Goal: Information Seeking & Learning: Understand process/instructions

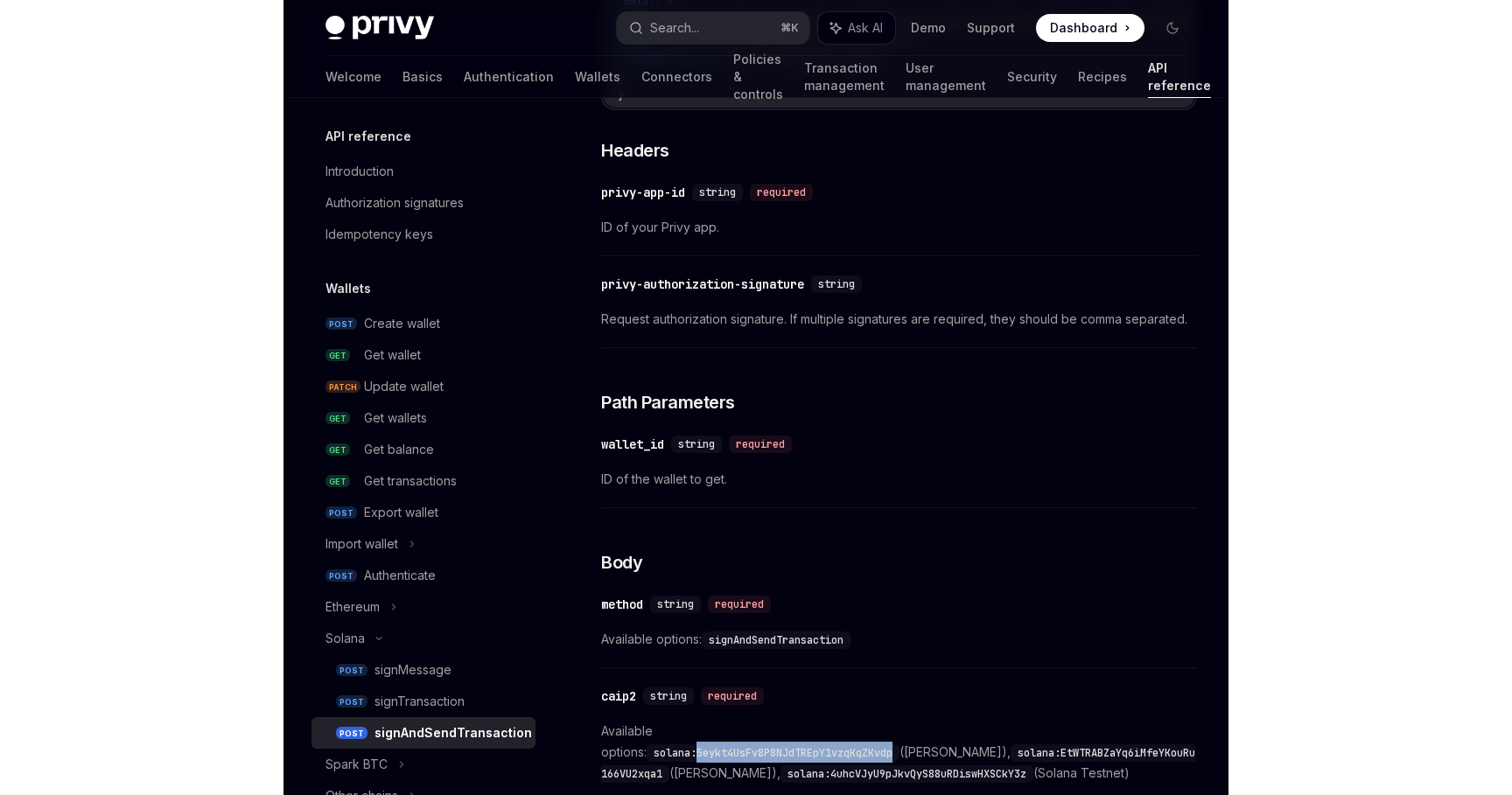
scroll to position [306, 0]
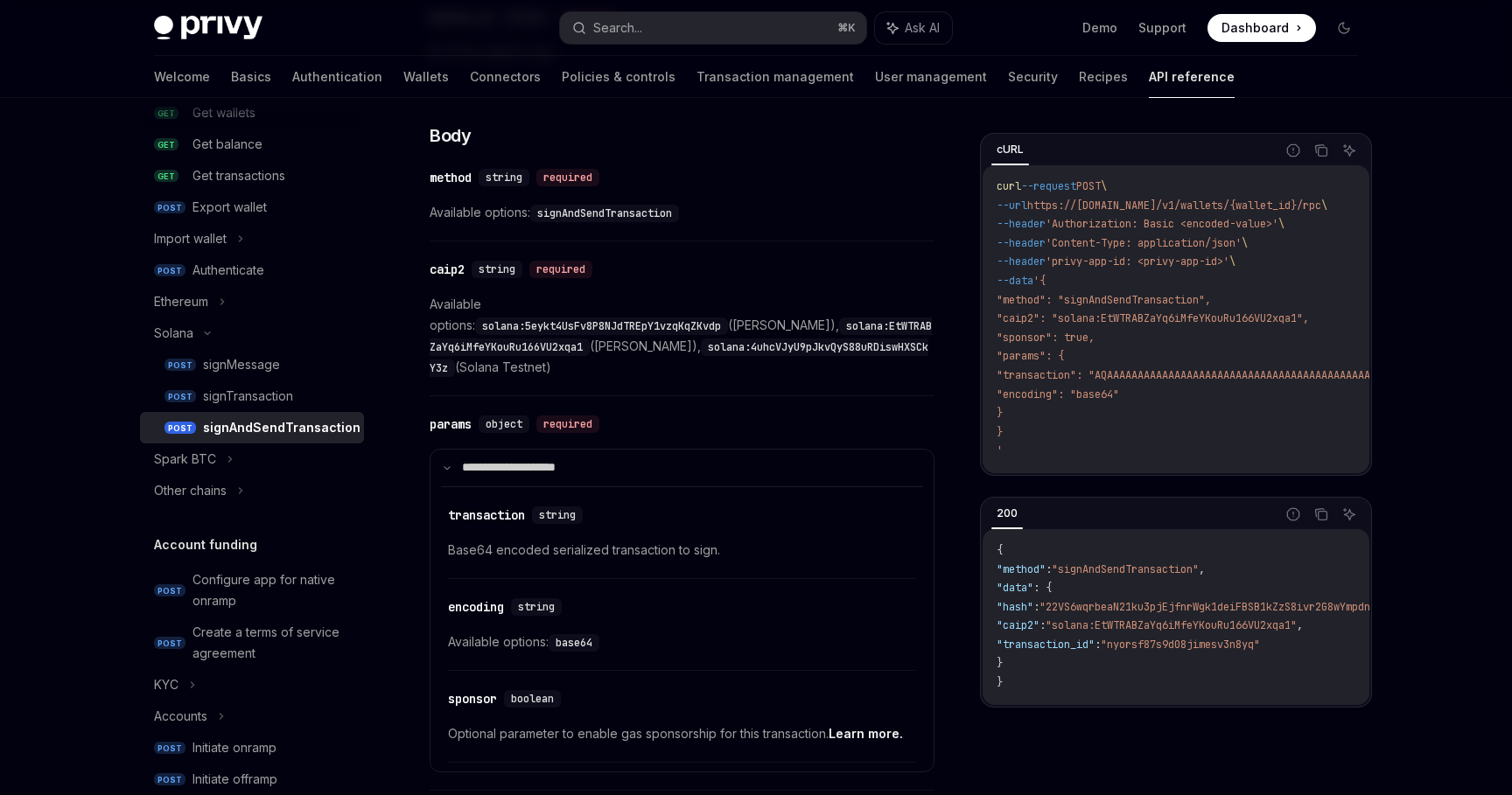
type textarea "*"
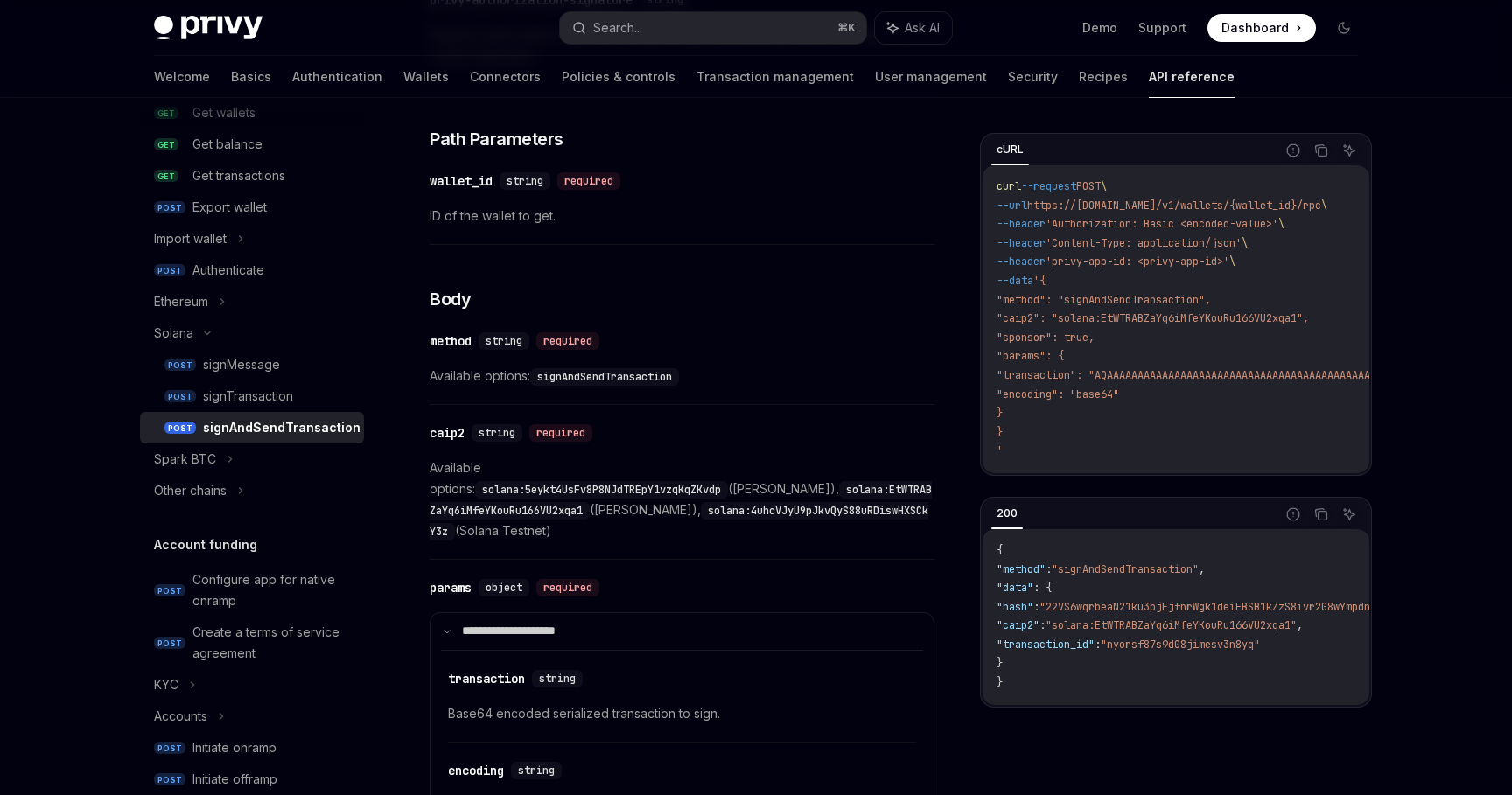
scroll to position [487, 0]
drag, startPoint x: 844, startPoint y: 284, endPoint x: 935, endPoint y: 44, distance: 256.7
click at [0, 0] on div "Privy Docs home page Search... ⌘ K Ask AI Demo Support Dashboard Dashboard Sear…" at bounding box center [756, 641] width 1512 height 2258
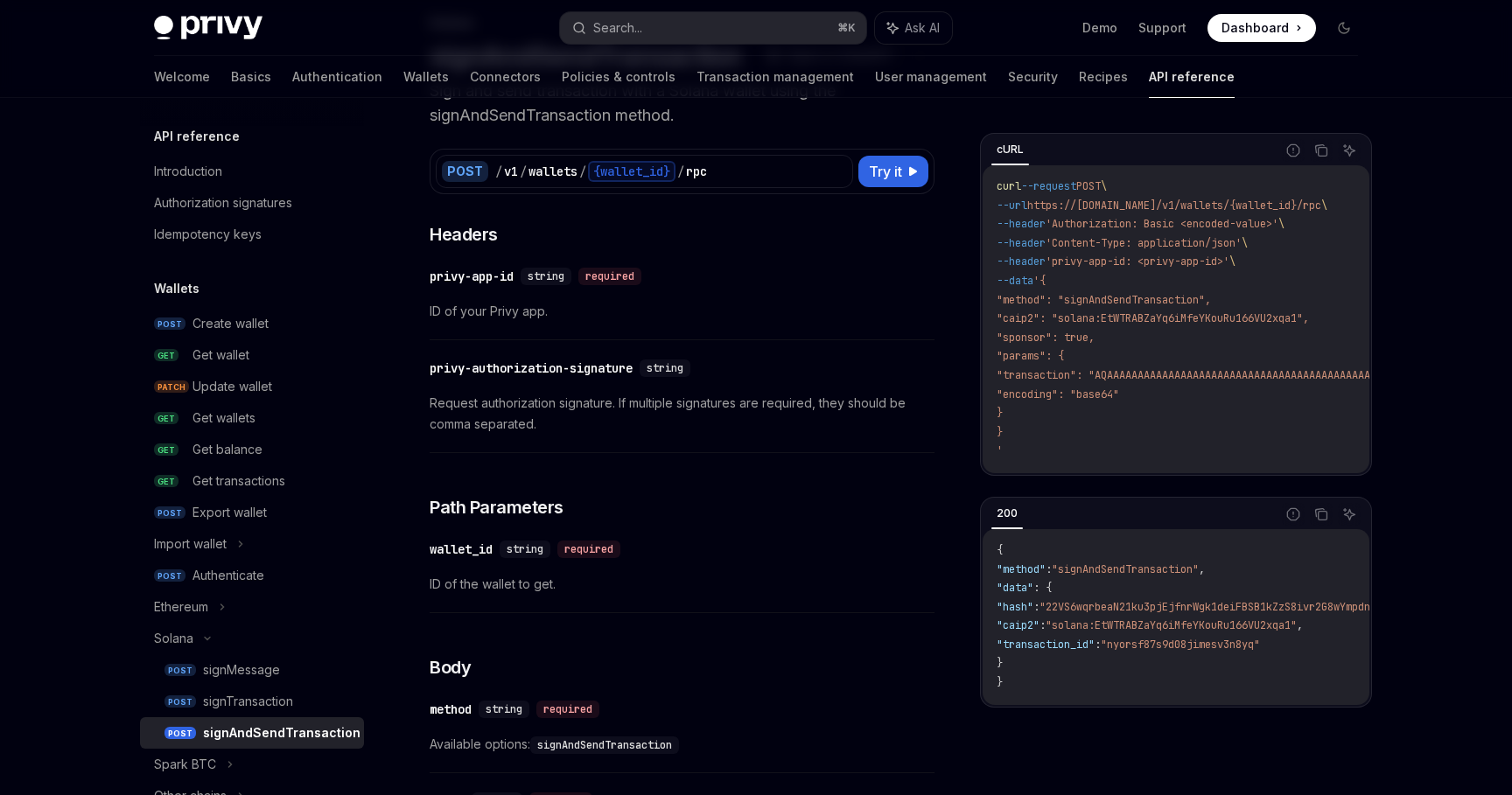
scroll to position [220, 0]
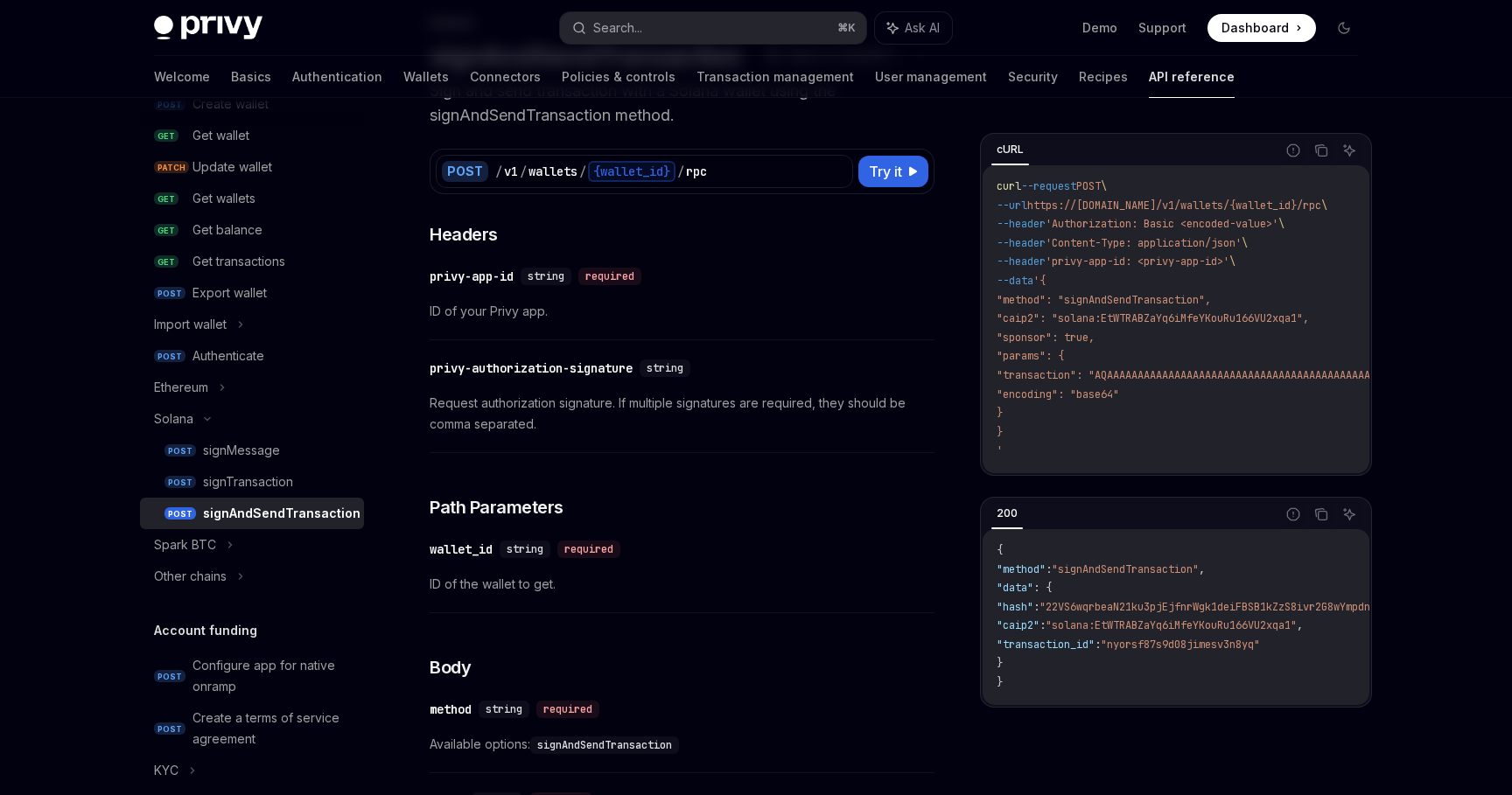
click at [290, 515] on div "signAndSendTransaction" at bounding box center [281, 514] width 158 height 21
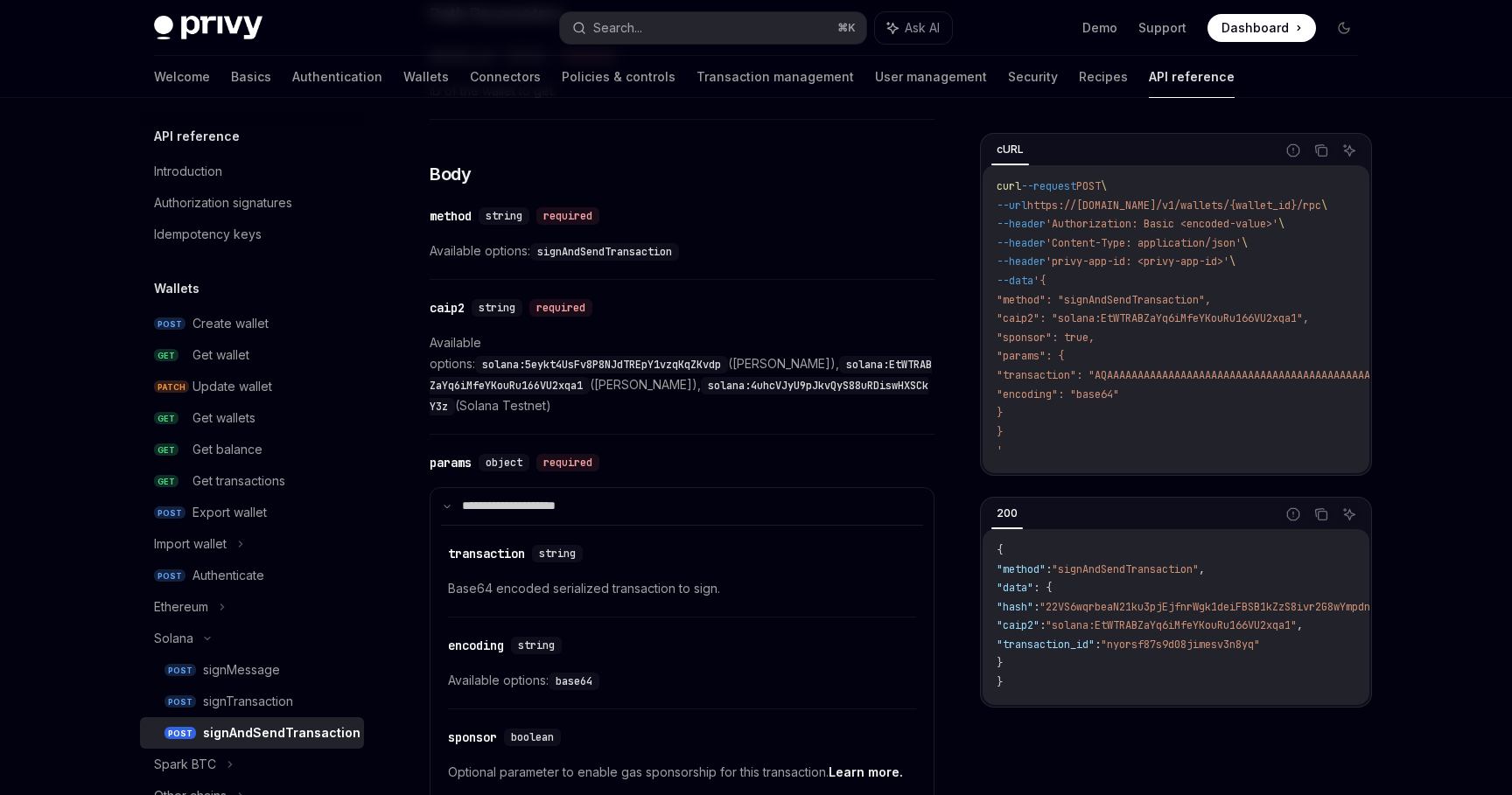
scroll to position [641, 0]
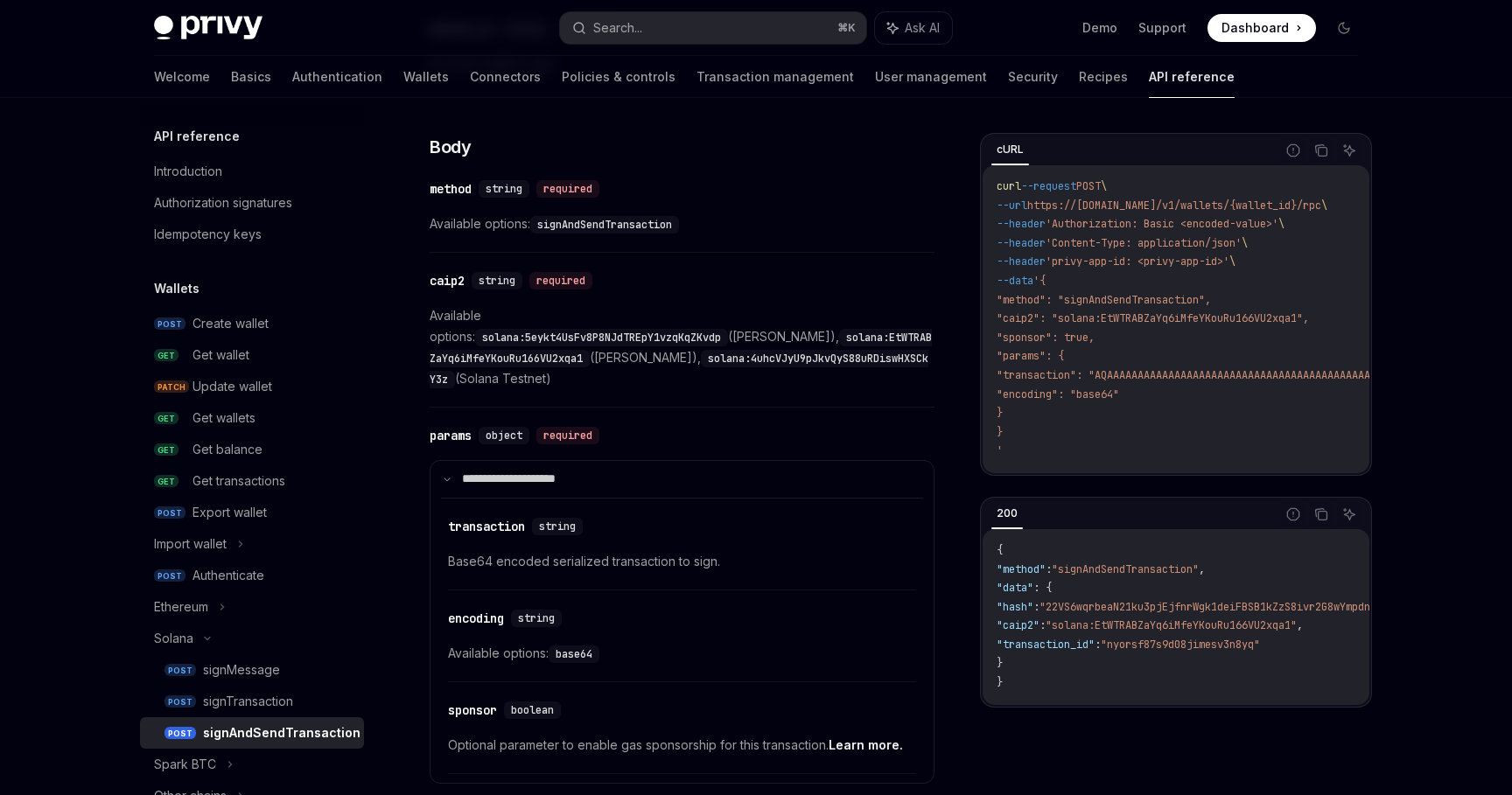
click at [588, 338] on code "solana:EtWTRABZaYq6iMfeYKouRu166VU2xqa1" at bounding box center [681, 348] width 503 height 38
copy code "EtWTRABZaYq6iMfeYKouRu166VU2xqa1"
click at [628, 329] on code "solana:5eykt4UsFv8P8NJdTREpY1vzqKqZKvdp" at bounding box center [601, 337] width 253 height 17
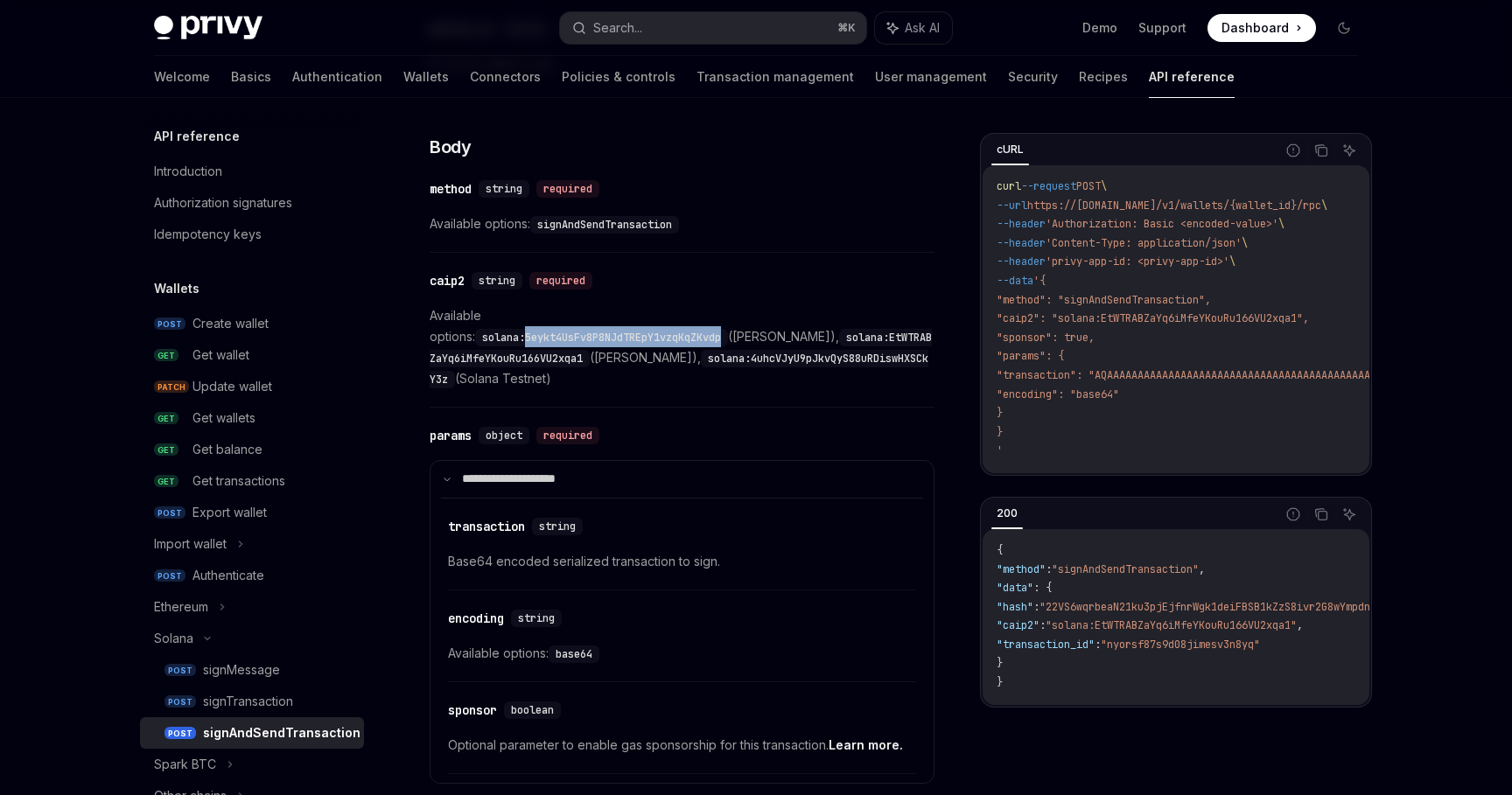
copy code "5eykt4UsFv8P8NJdTREpY1vzqKqZKvdp"
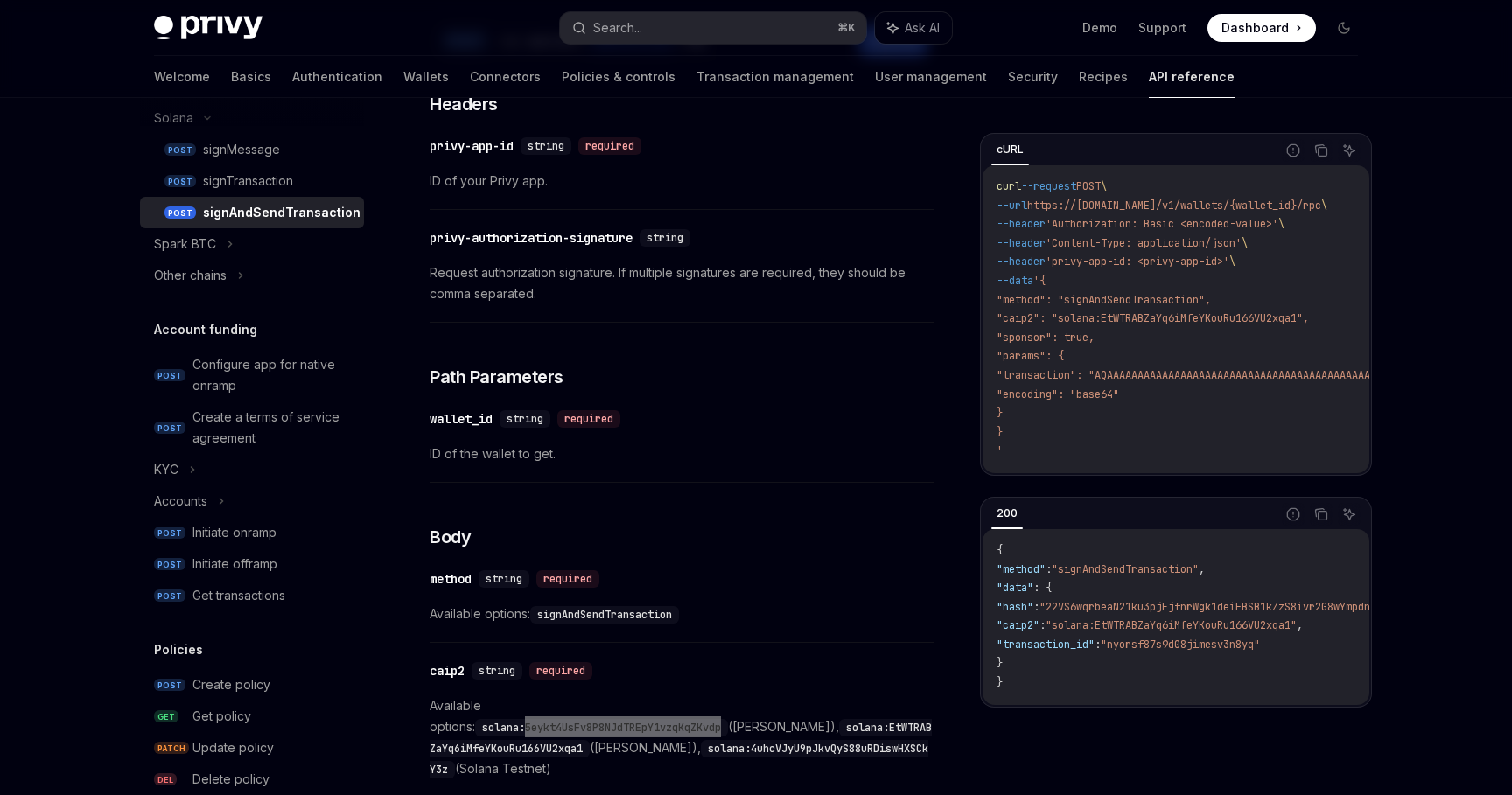
scroll to position [0, 0]
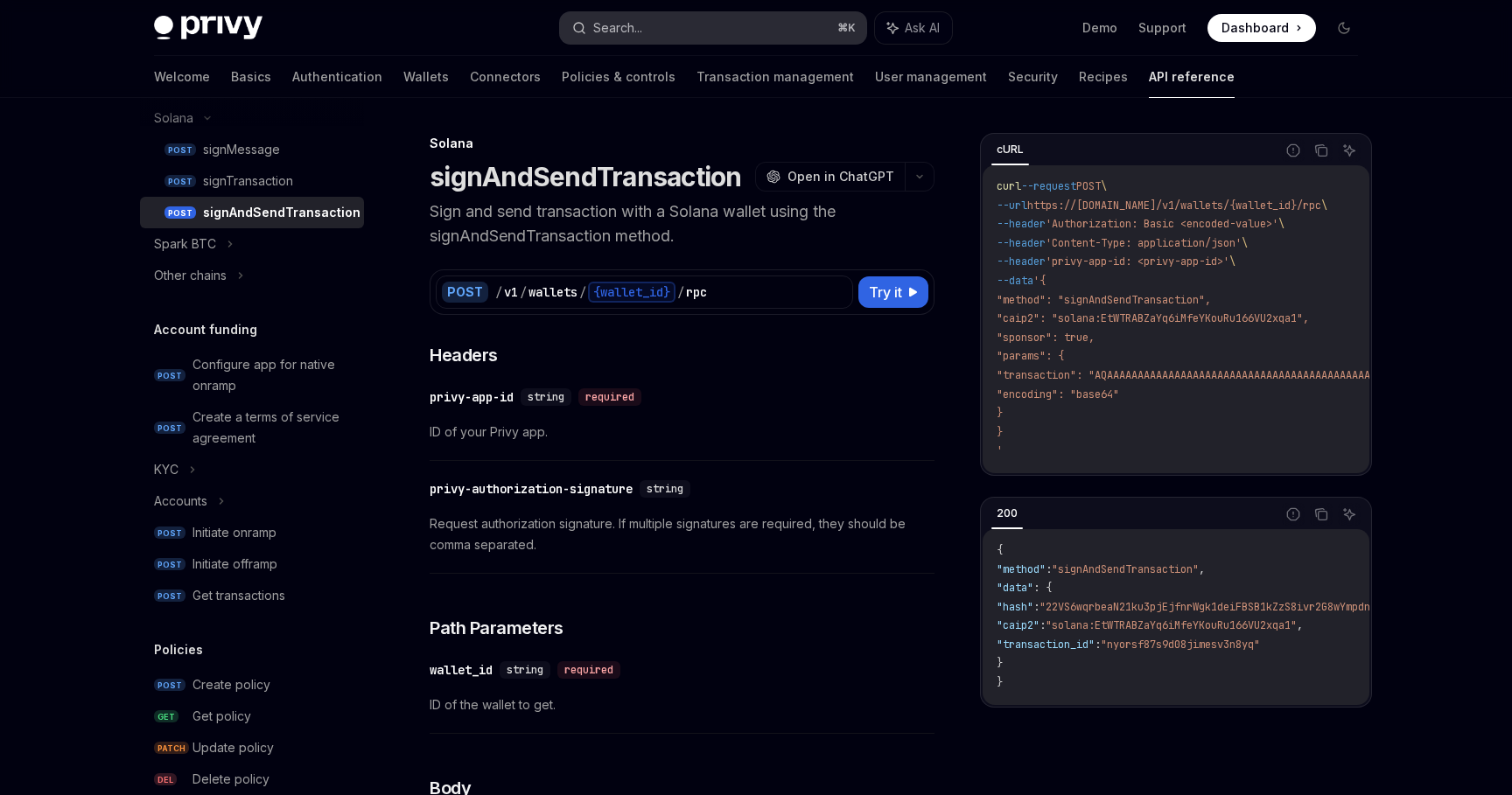
click at [767, 26] on button "Search... ⌘ K" at bounding box center [713, 28] width 307 height 32
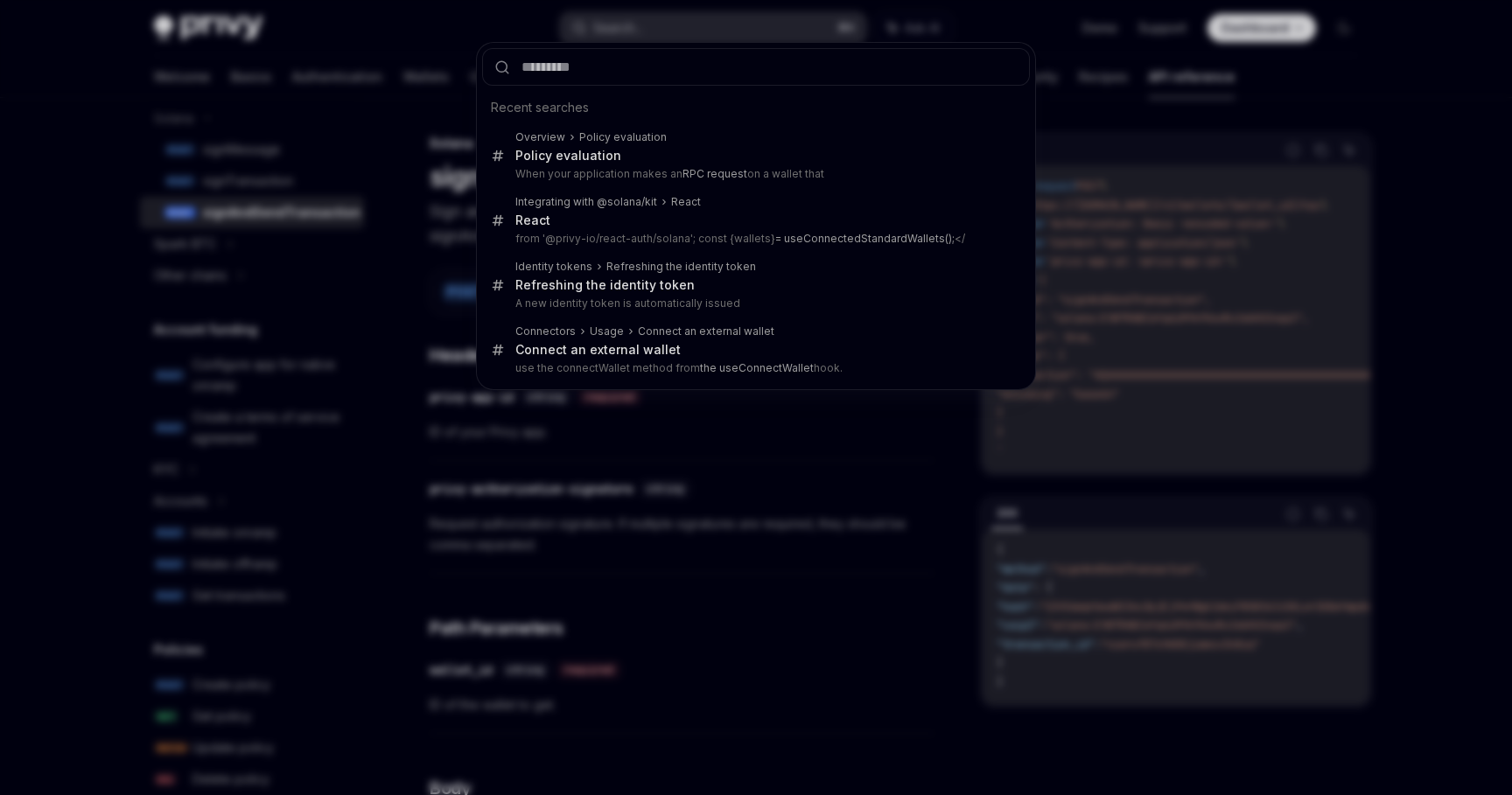
type input "*"
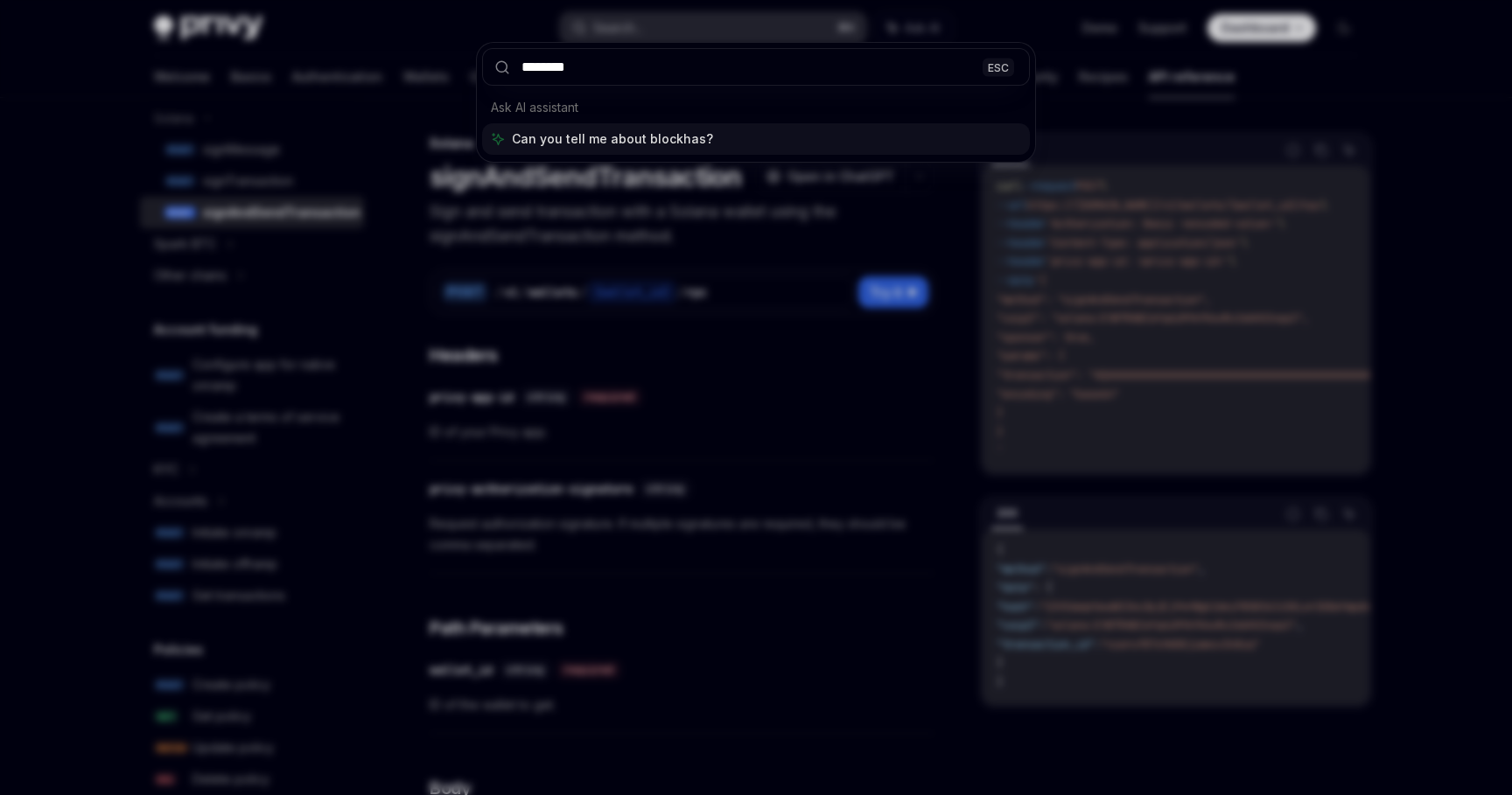
type input "*********"
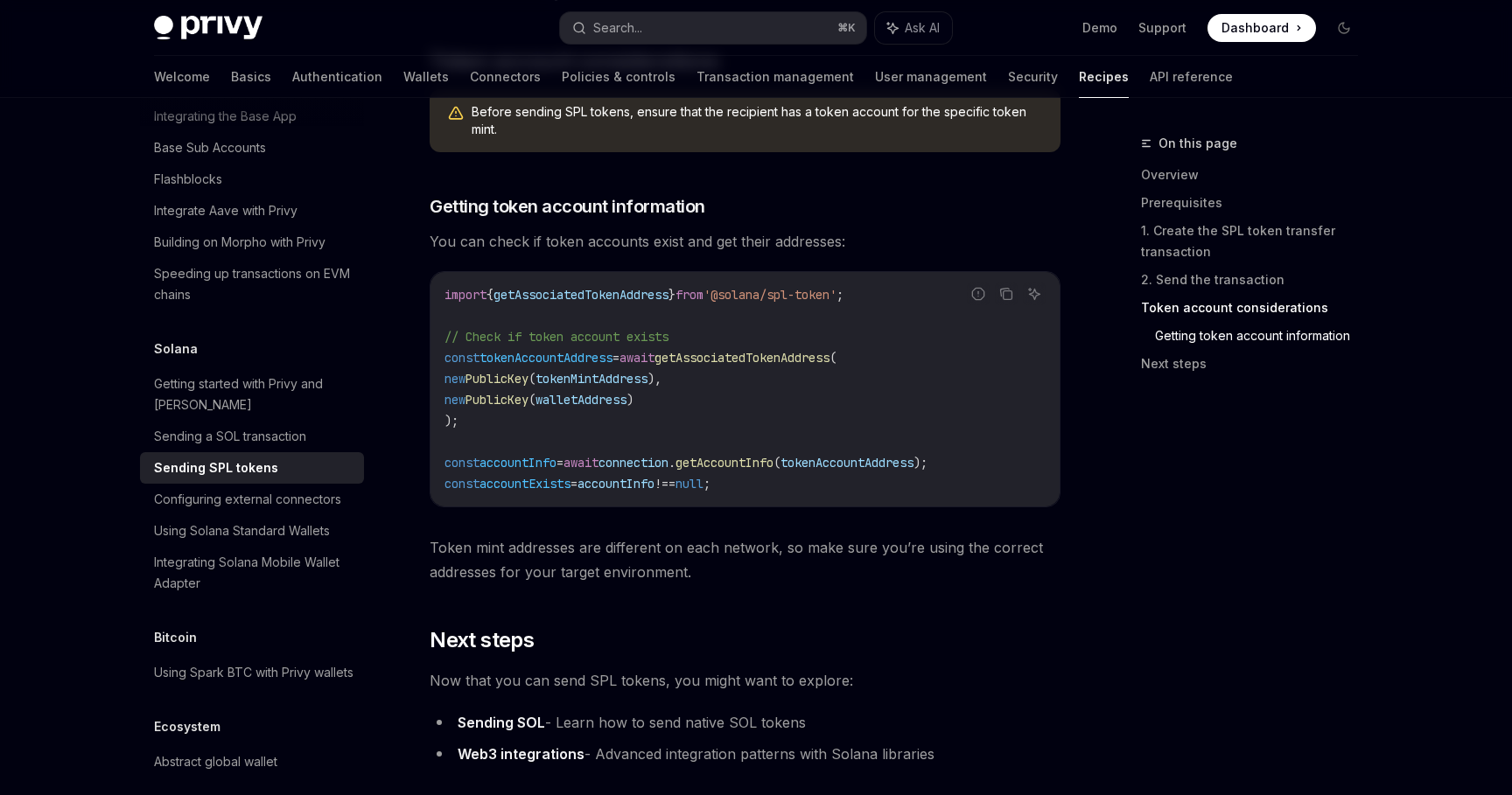
scroll to position [2940, 0]
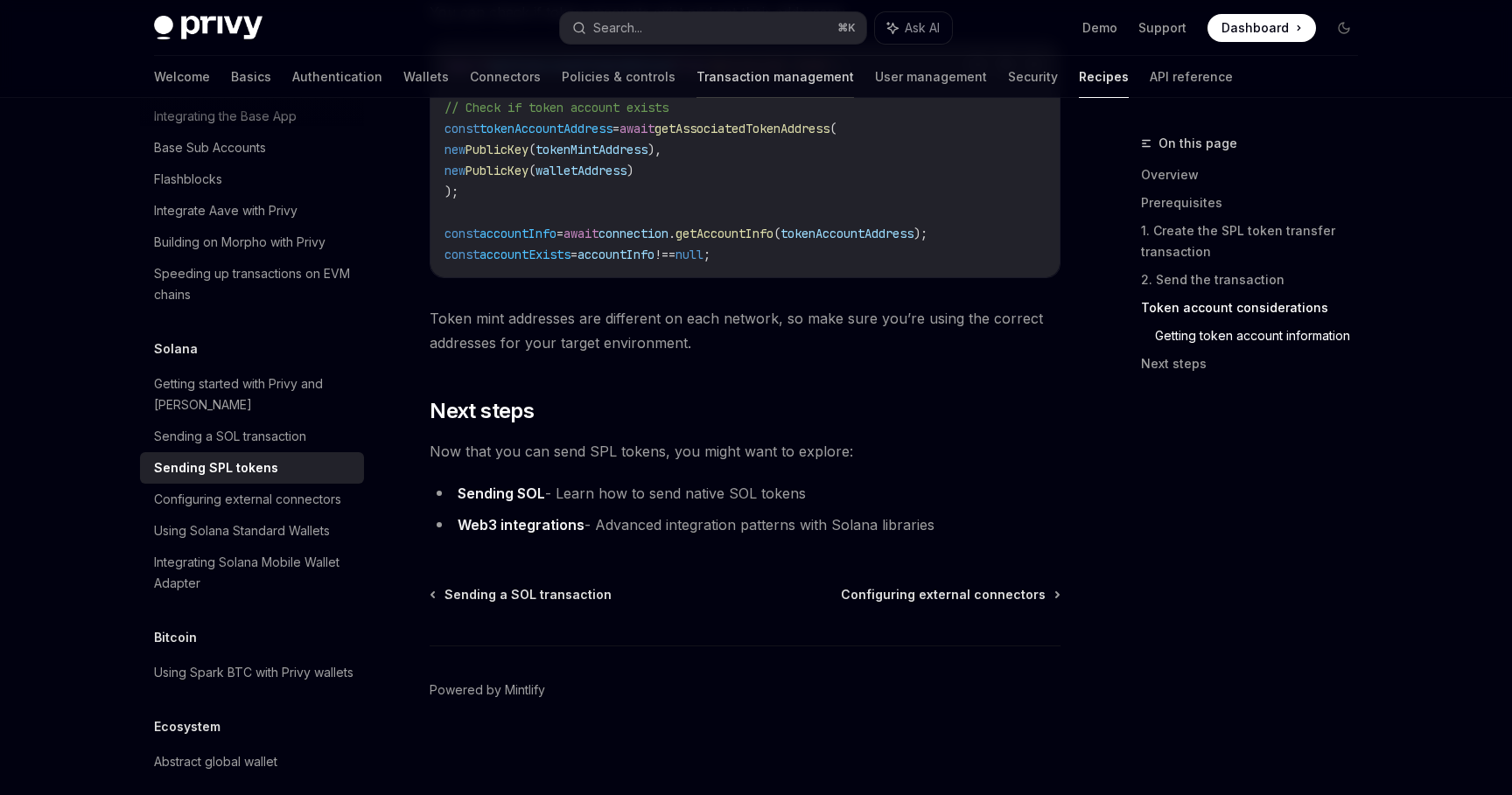
click at [718, 85] on link "Transaction management" at bounding box center [775, 77] width 158 height 42
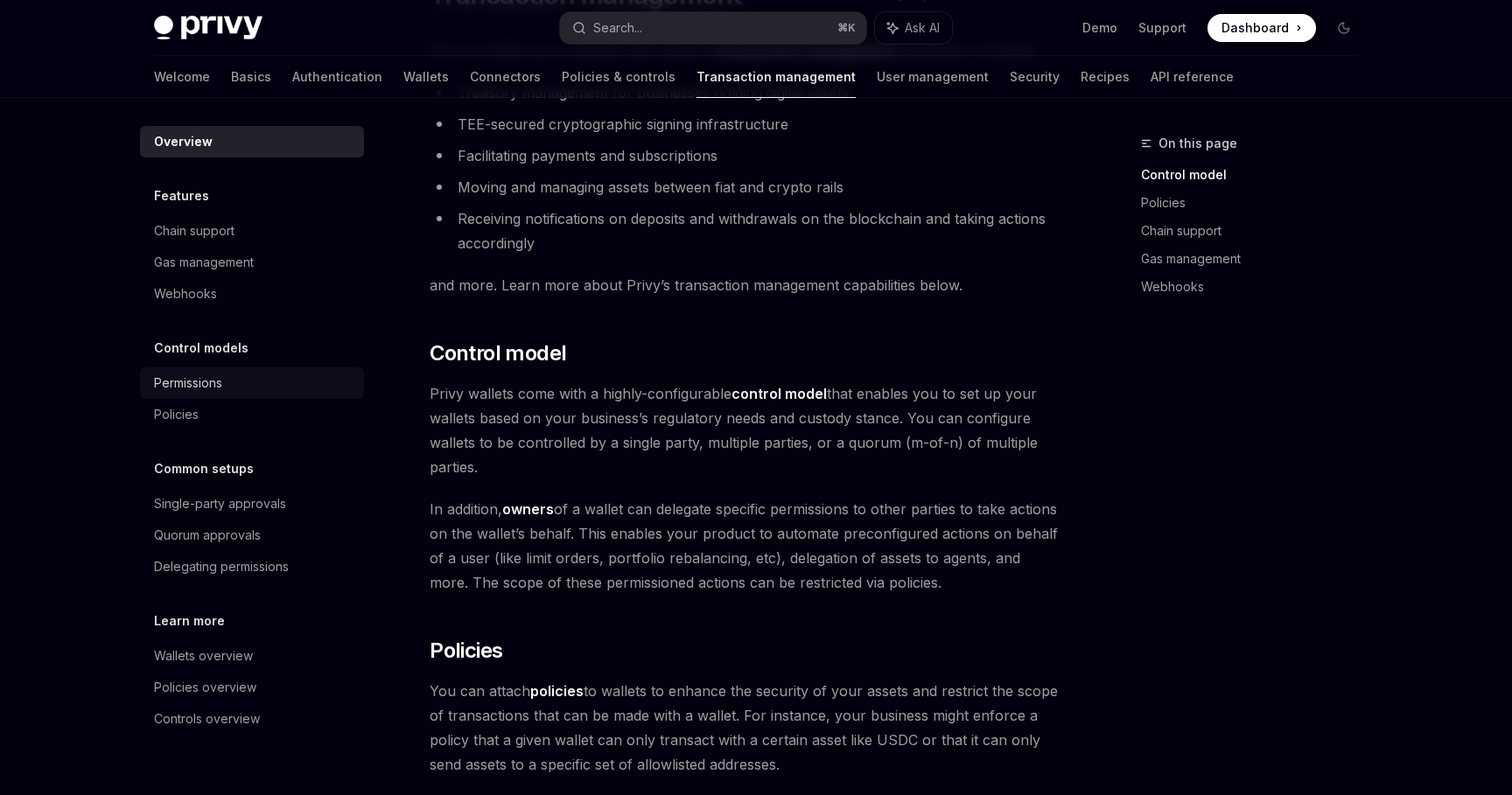
scroll to position [157, 0]
click at [270, 497] on div "Single-party approvals" at bounding box center [220, 504] width 132 height 21
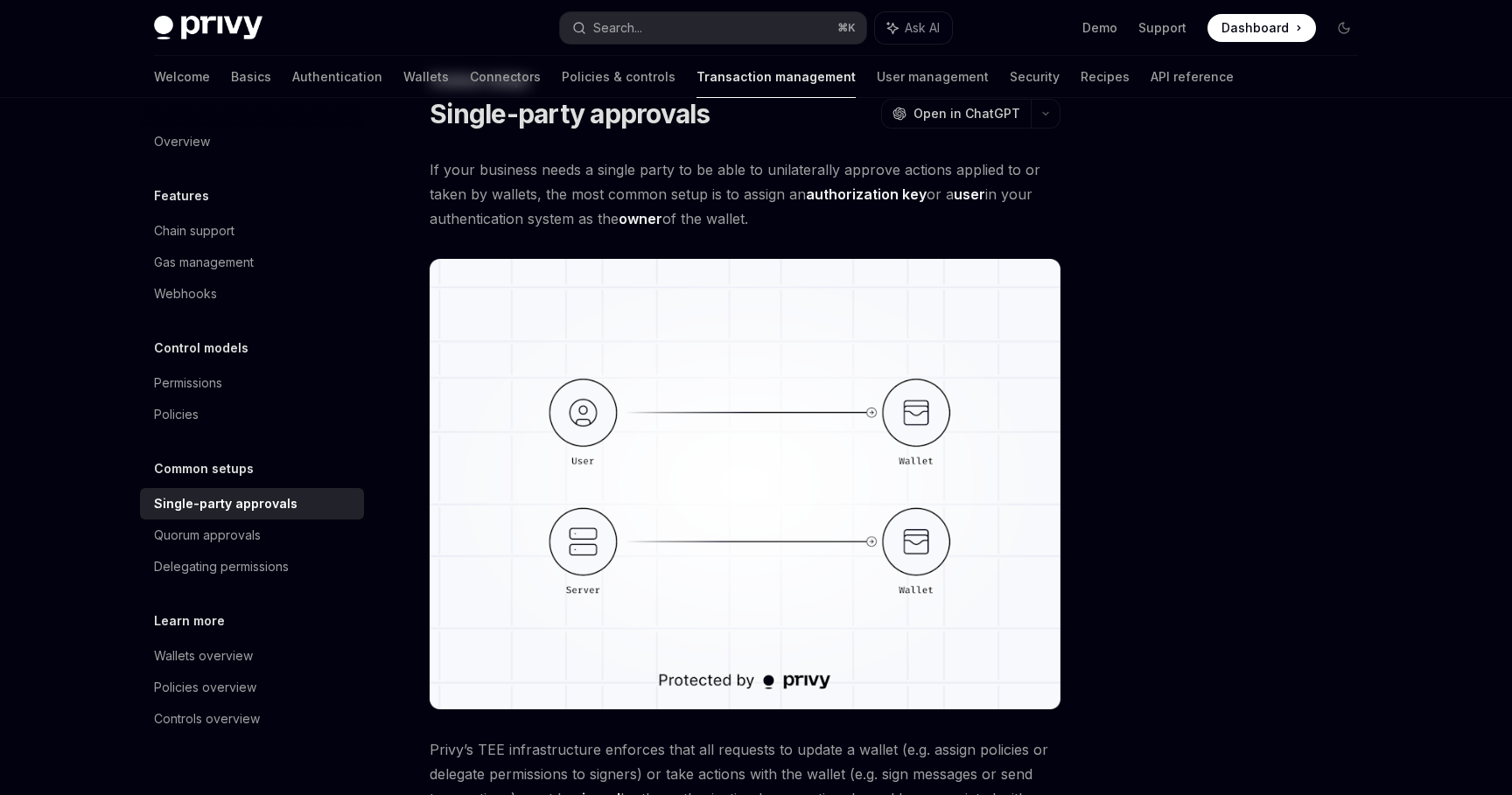
scroll to position [66, 0]
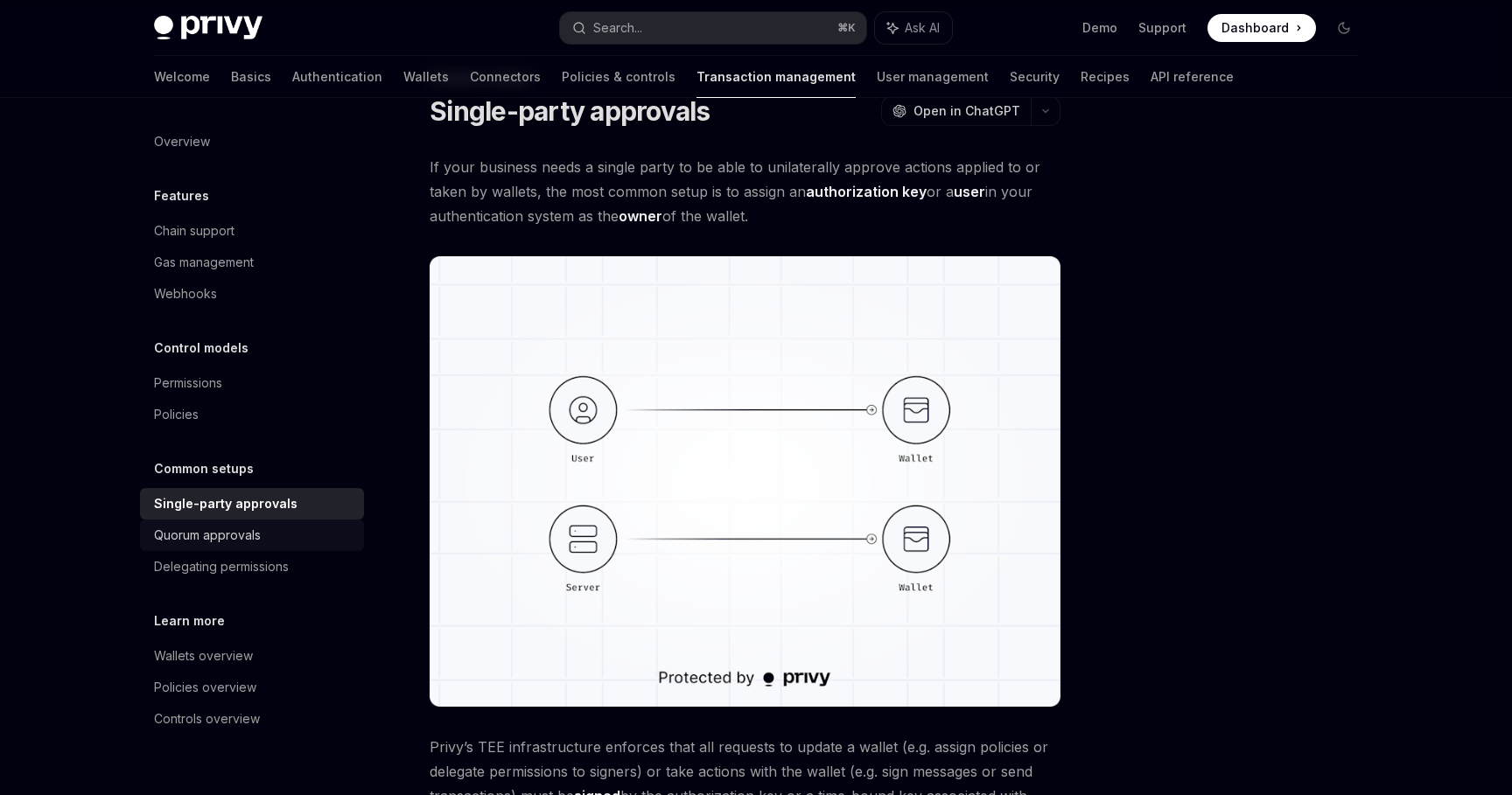
click at [307, 540] on div "Quorum approvals" at bounding box center [253, 535] width 200 height 21
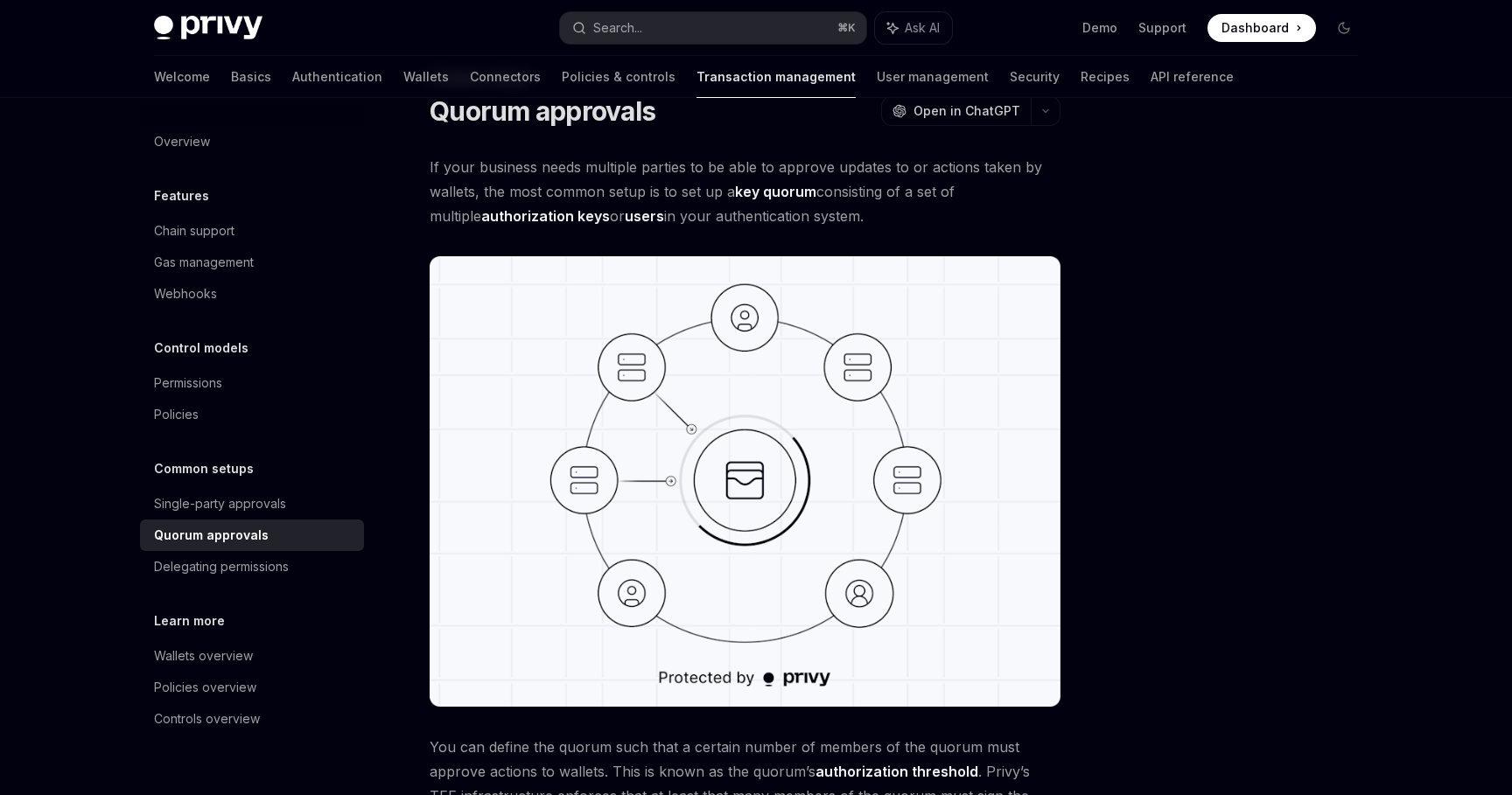
scroll to position [654, 0]
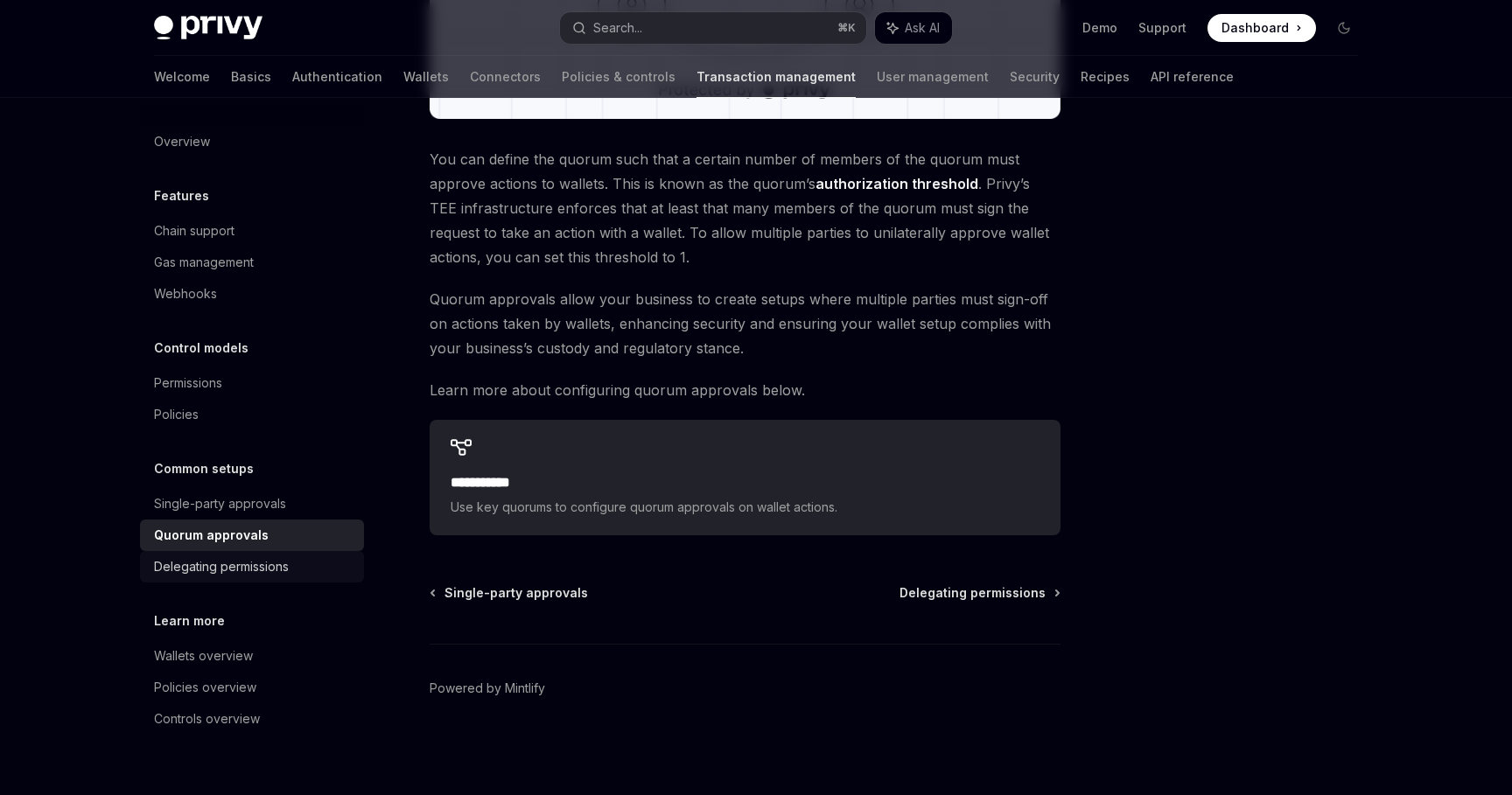
click at [291, 568] on div "Delegating permissions" at bounding box center [253, 567] width 200 height 21
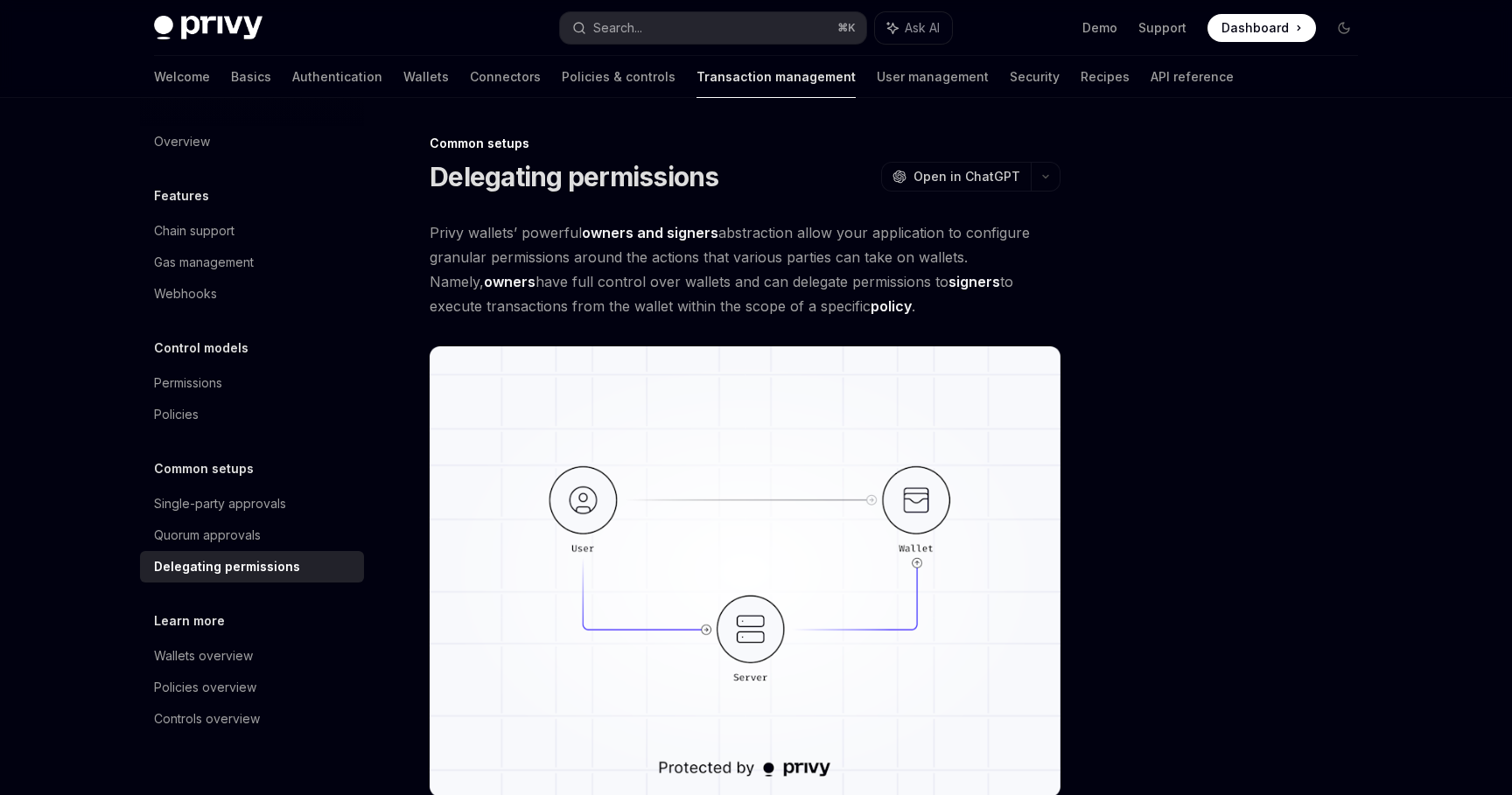
scroll to position [678, 0]
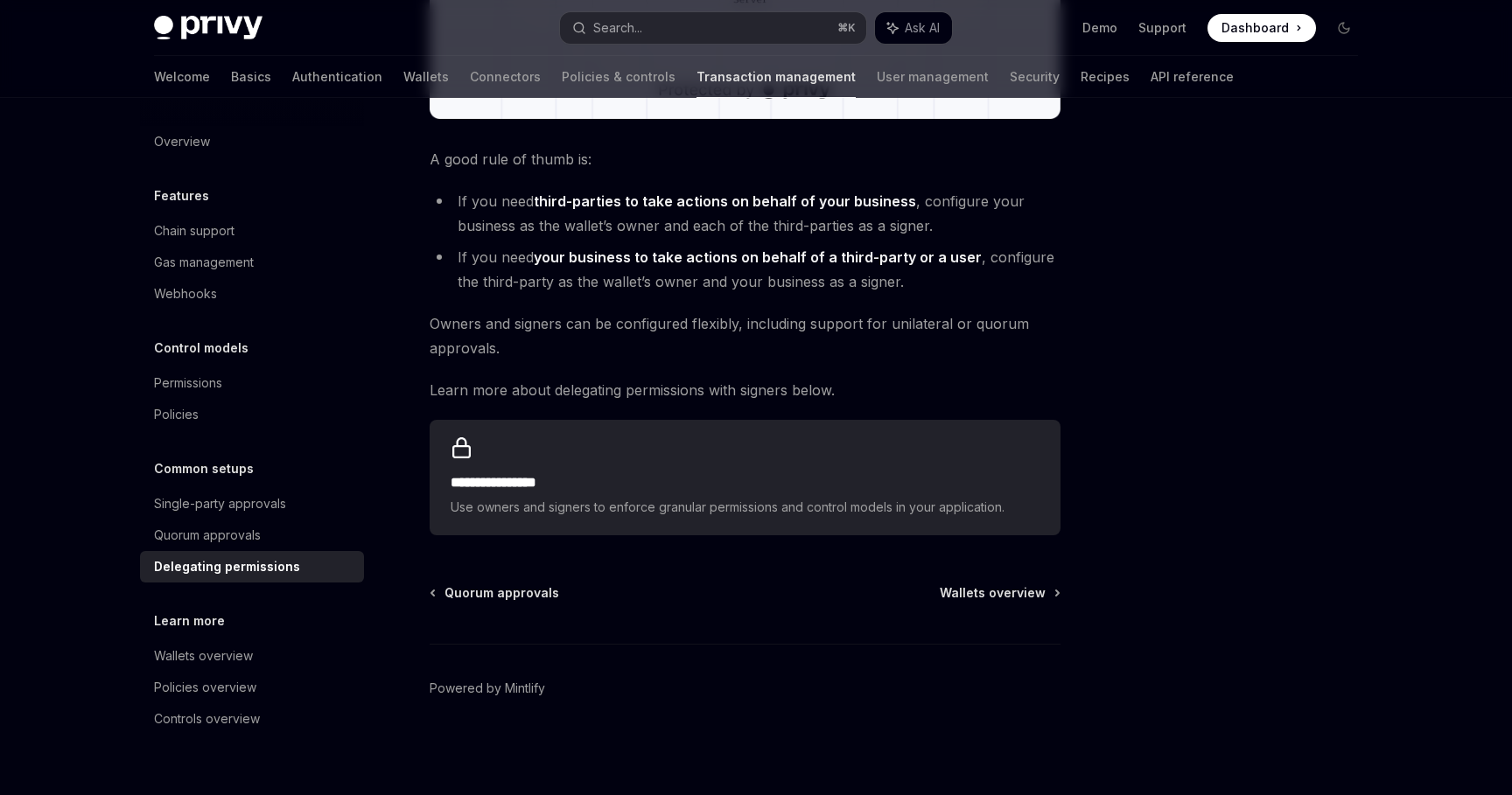
click at [286, 635] on div "Learn more Wallets overview Policies overview Controls overview" at bounding box center [252, 673] width 224 height 124
click at [268, 643] on link "Wallets overview" at bounding box center [252, 655] width 224 height 32
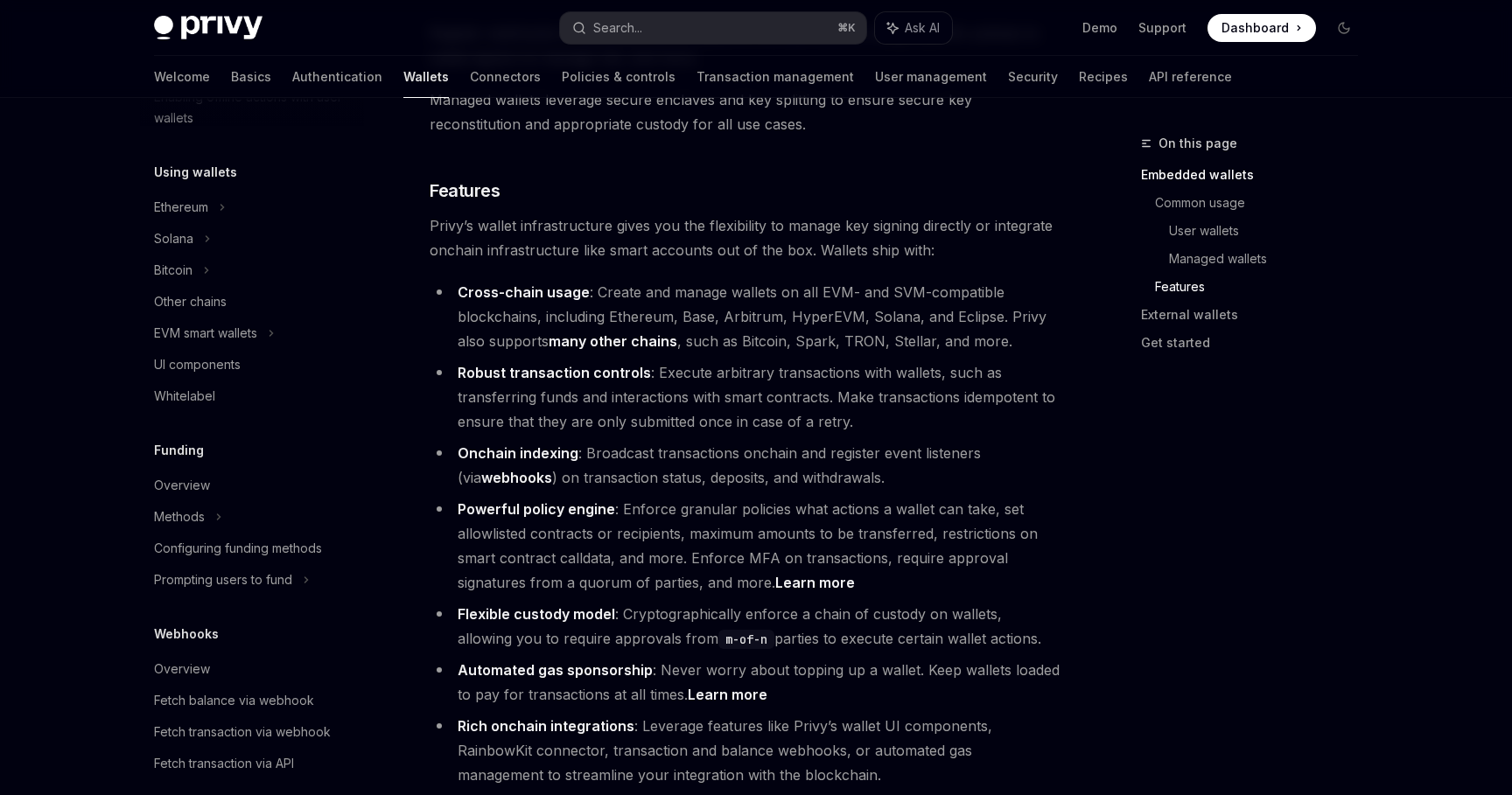
scroll to position [158, 0]
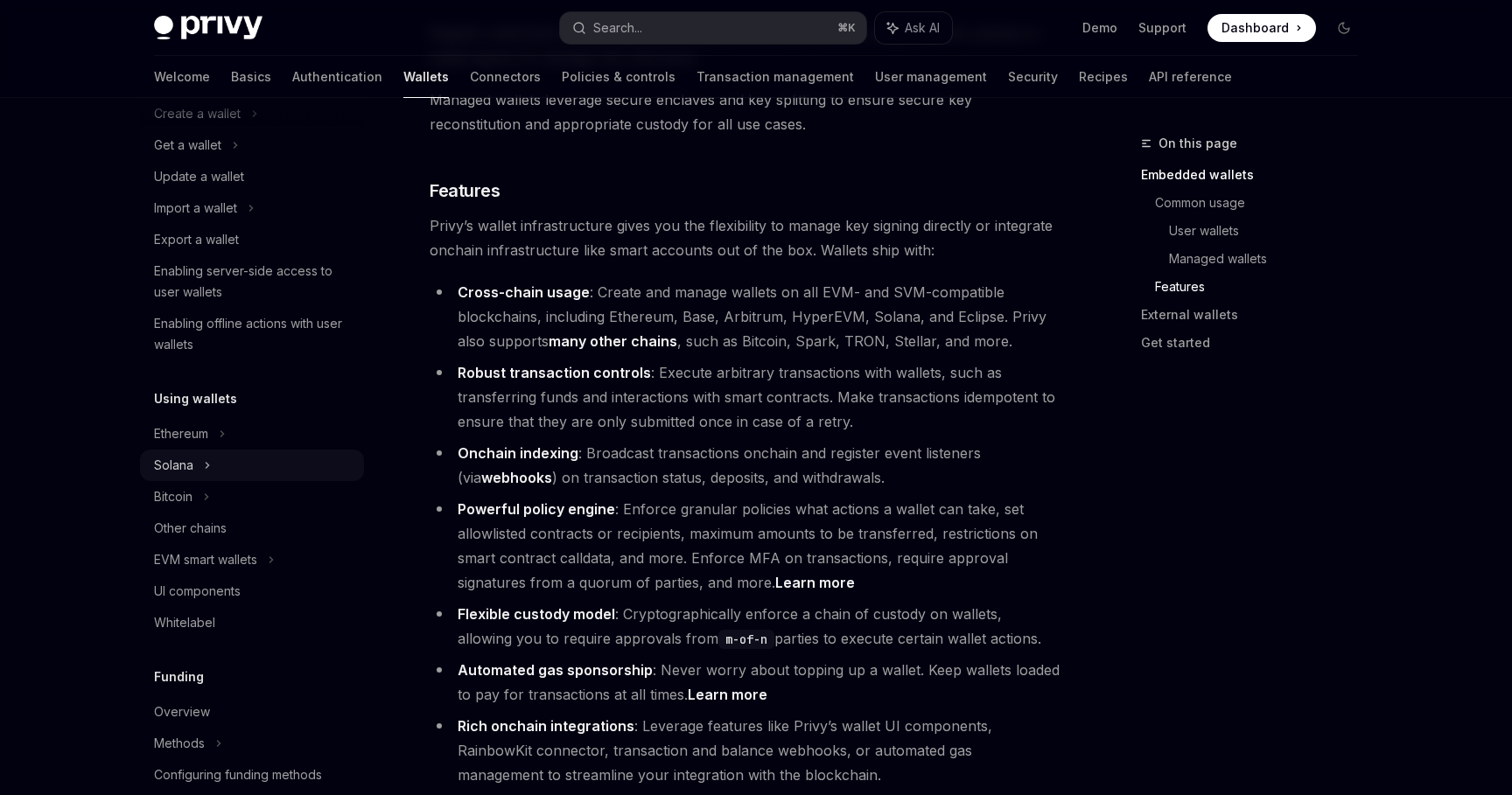
click at [296, 453] on div "Solana" at bounding box center [252, 465] width 224 height 32
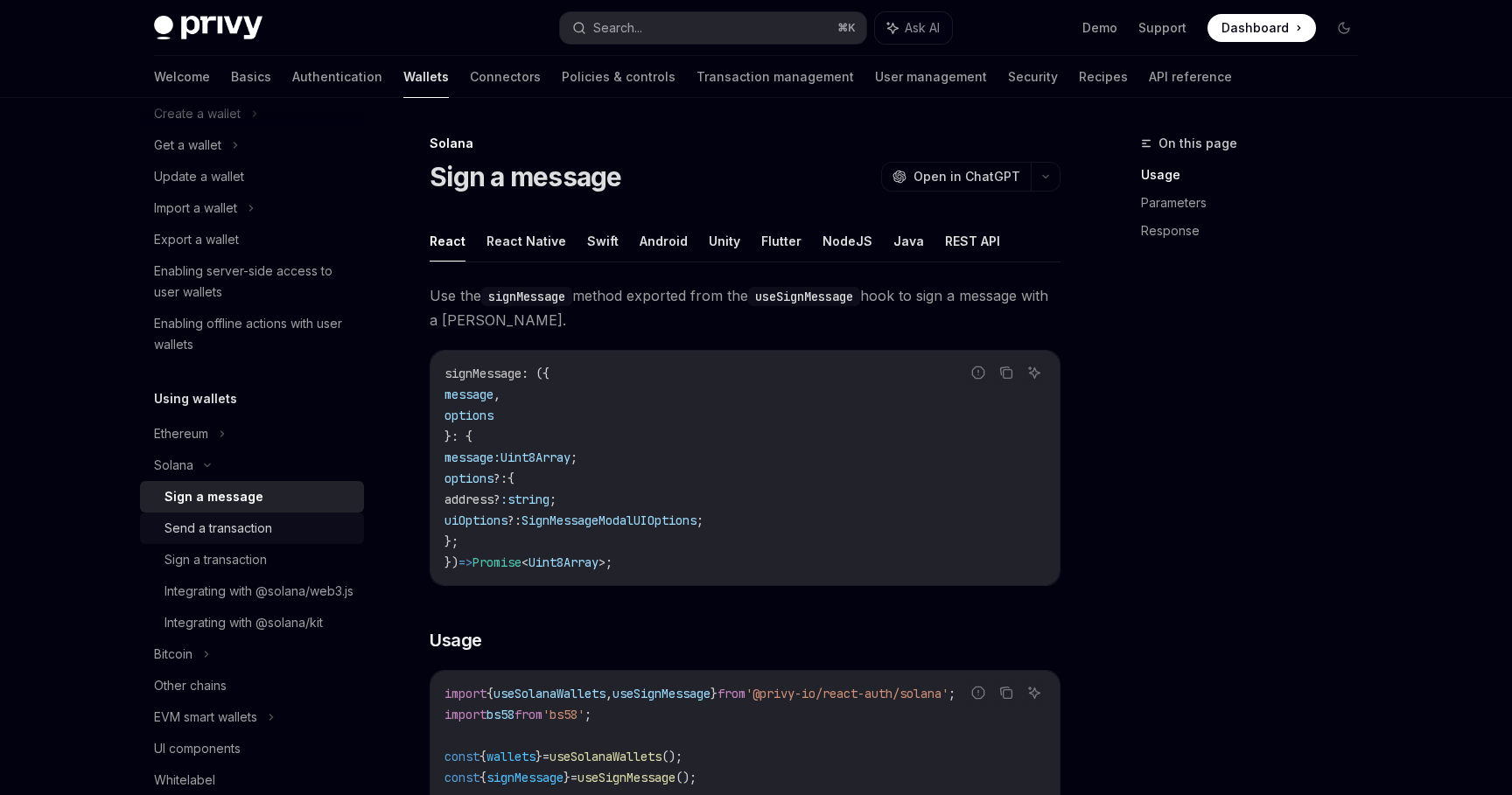
click at [304, 528] on div "Send a transaction" at bounding box center [259, 528] width 189 height 21
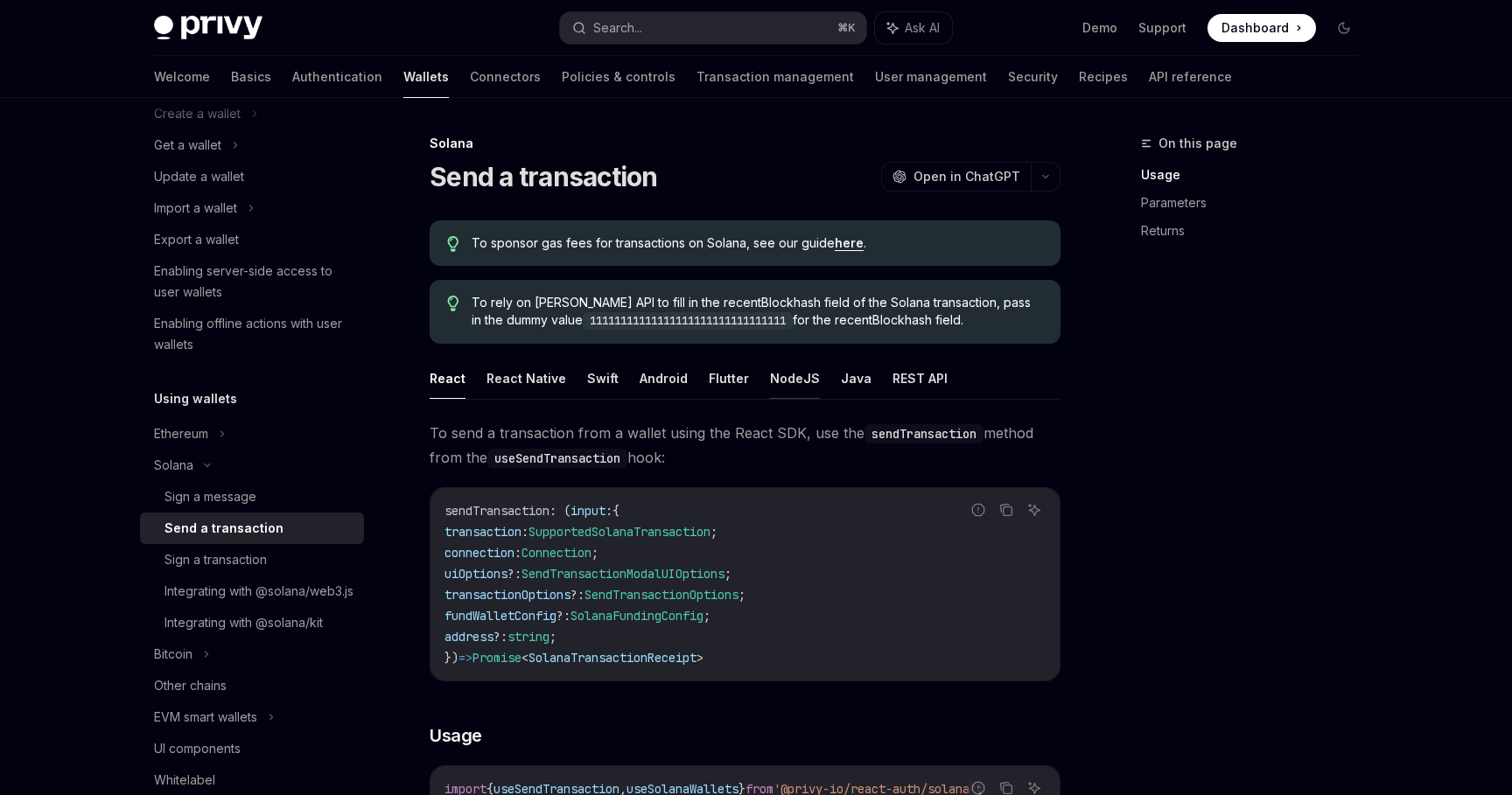
click at [770, 389] on button "NodeJS" at bounding box center [795, 378] width 50 height 41
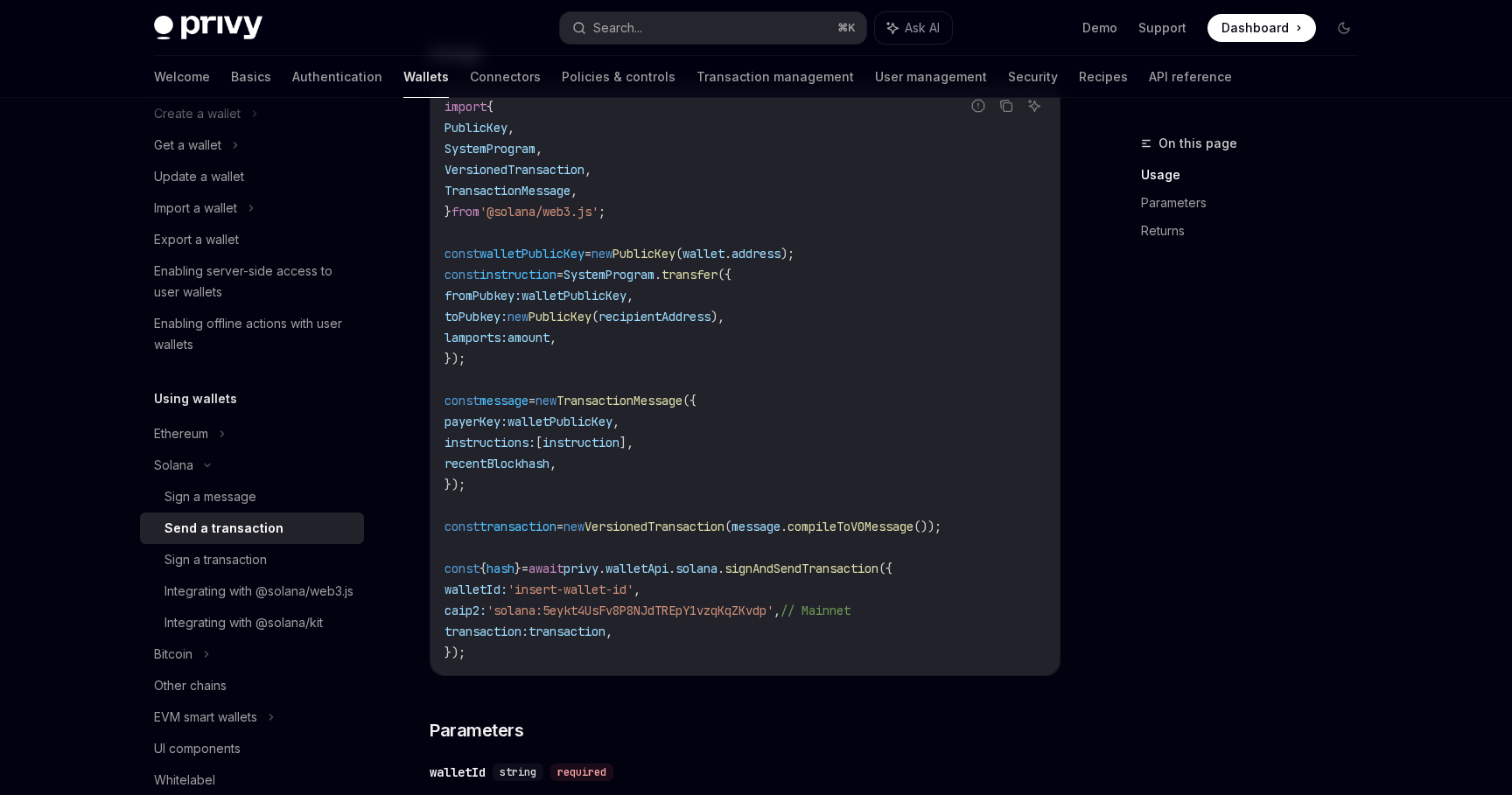
scroll to position [543, 0]
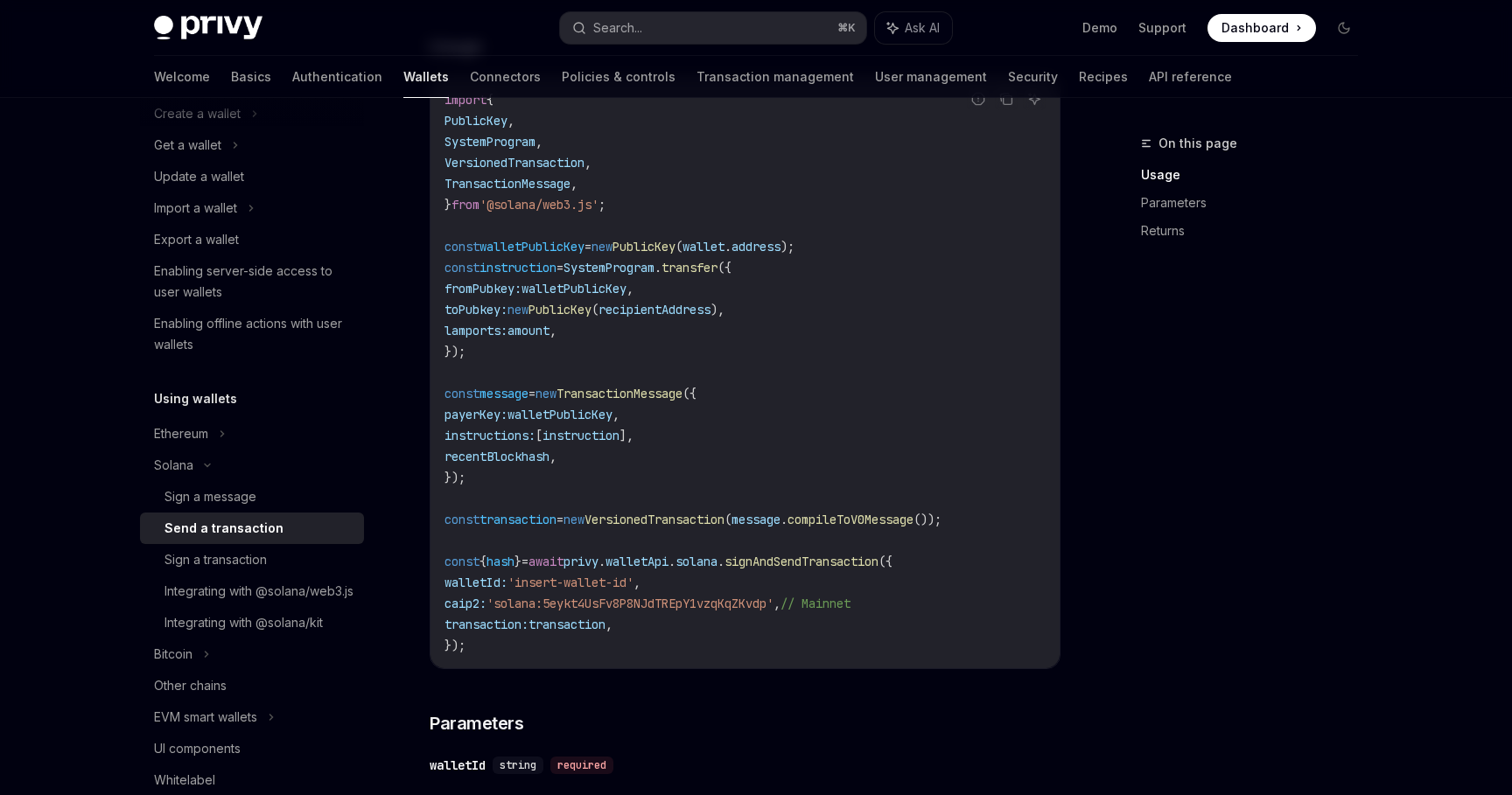
click at [613, 422] on span "walletPublicKey" at bounding box center [560, 415] width 105 height 15
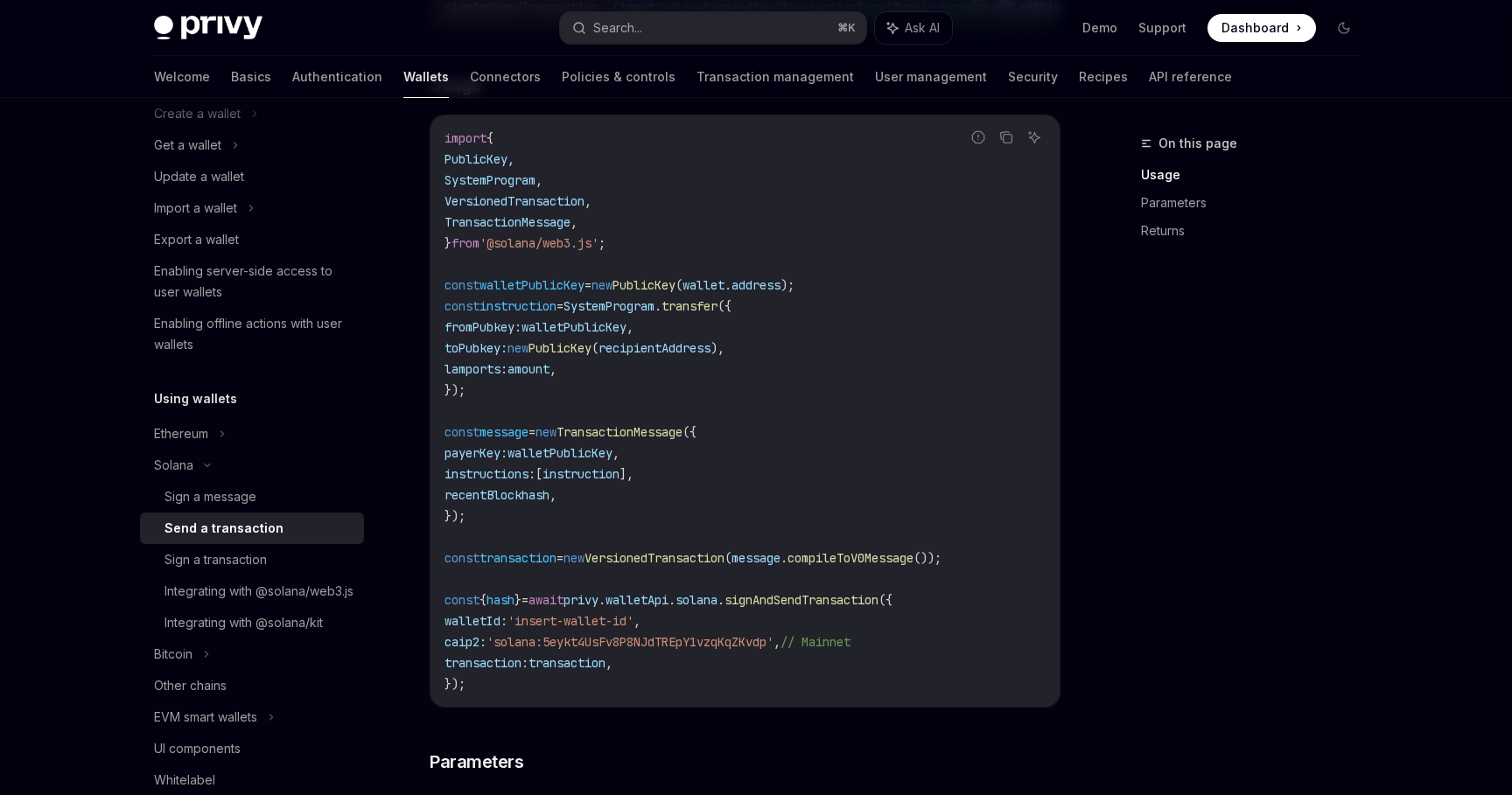
click at [526, 502] on span "recentBlockhash" at bounding box center [497, 495] width 105 height 15
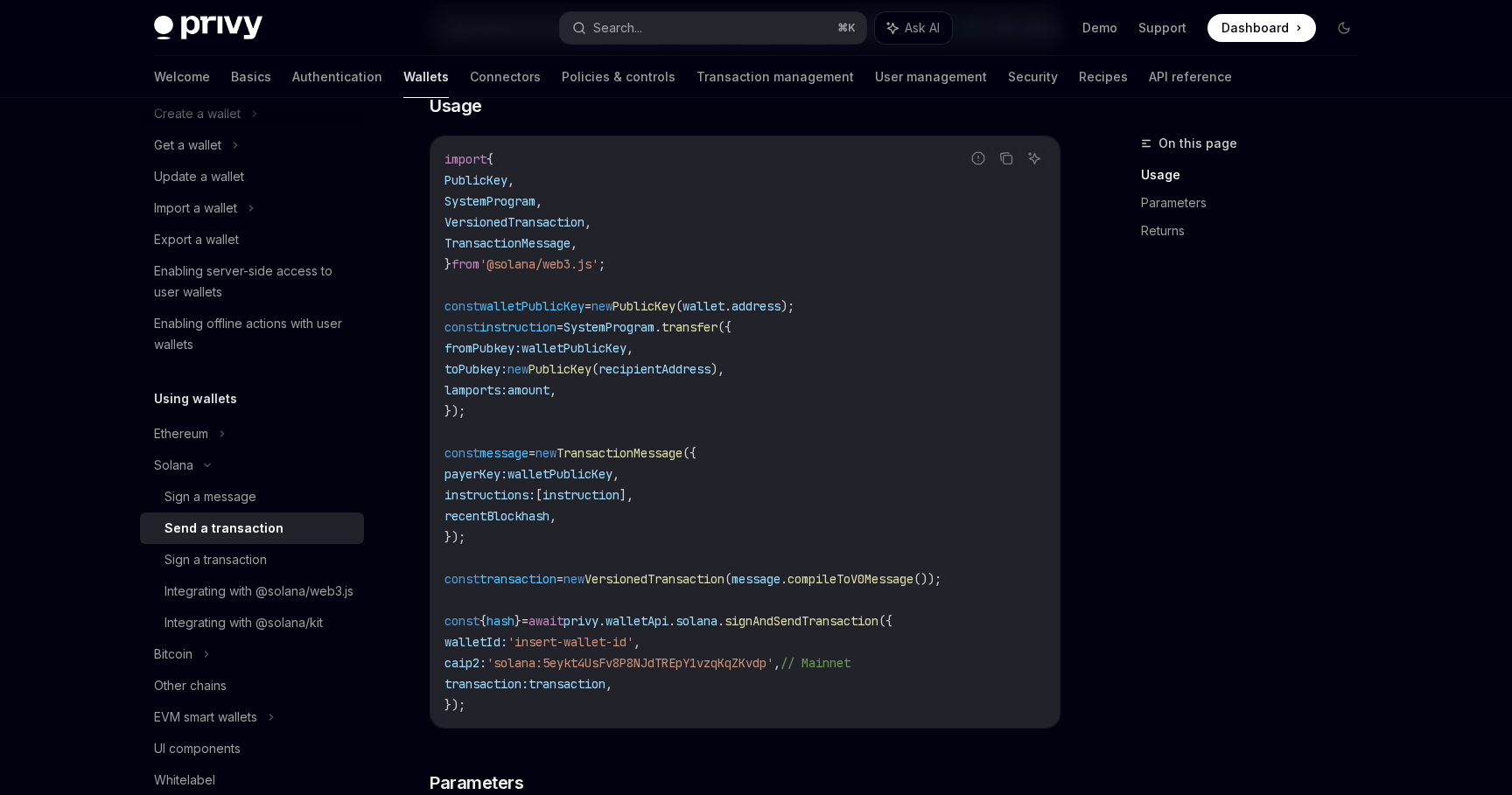
scroll to position [479, 0]
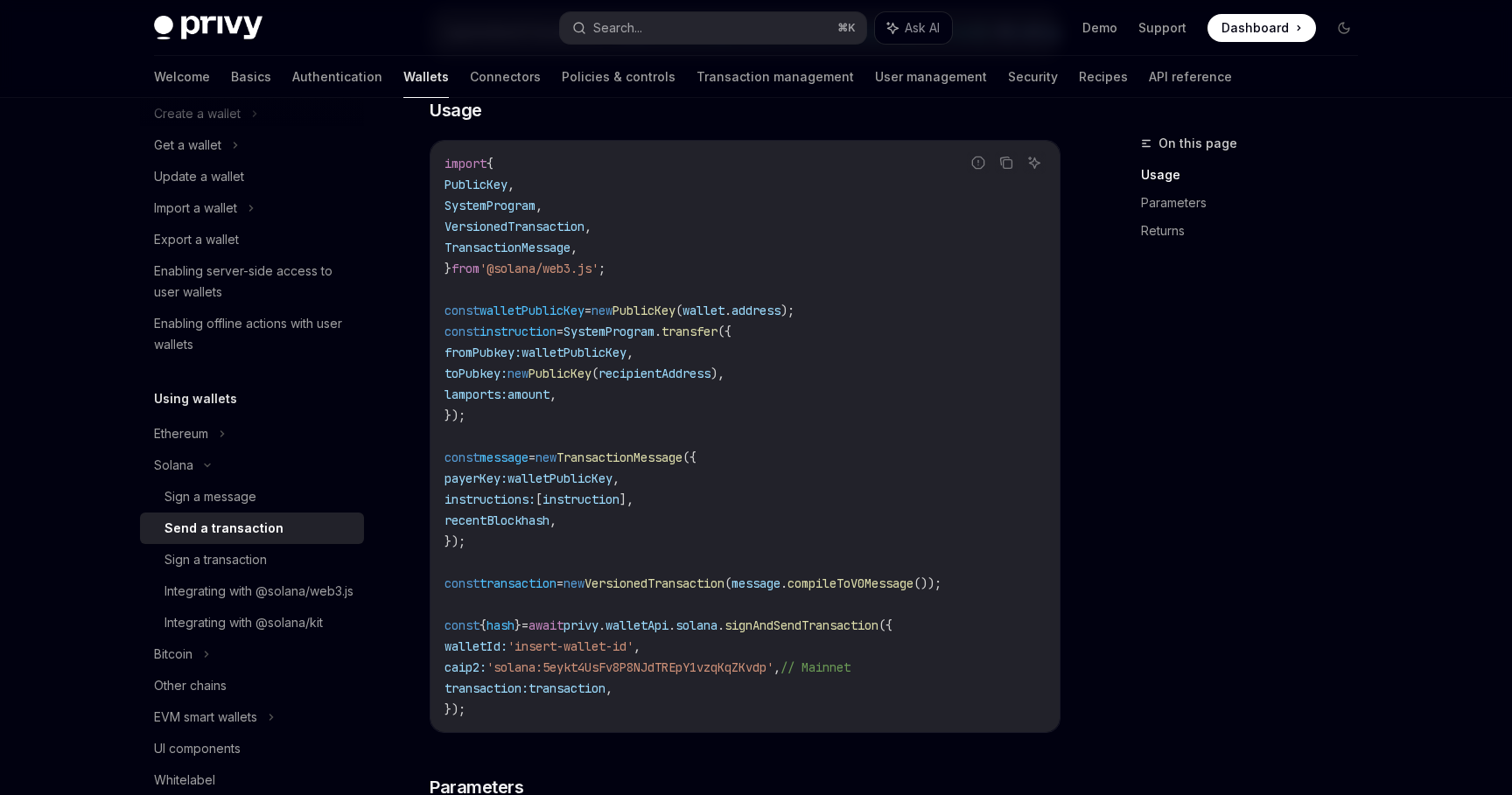
copy span "recentBlockhash"
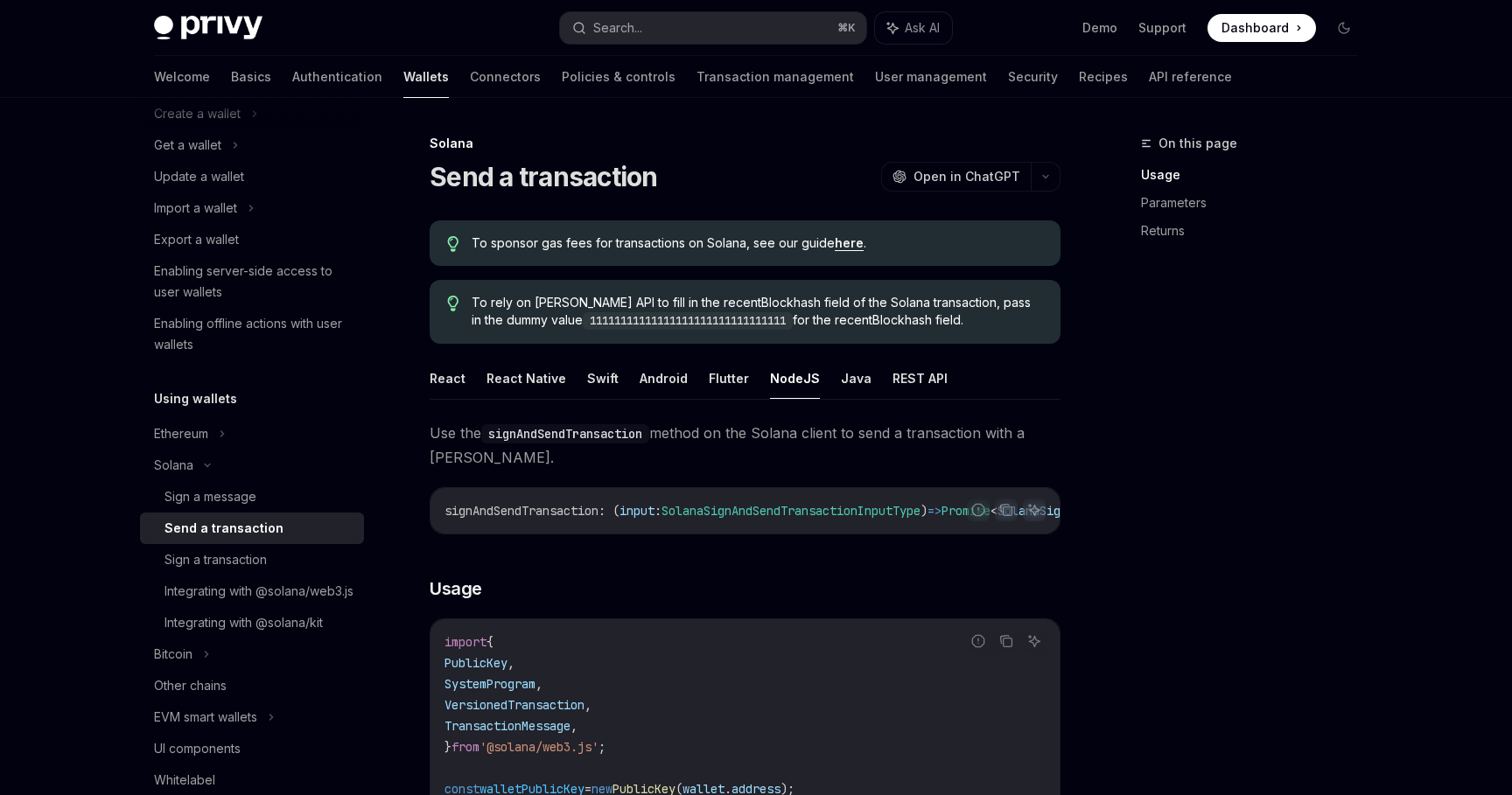
click at [694, 323] on code "11111111111111111111111111111111" at bounding box center [688, 321] width 210 height 17
click at [670, 321] on code "11111111111111111111111111111111" at bounding box center [688, 321] width 210 height 17
copy code "11111111111111111111111111111111"
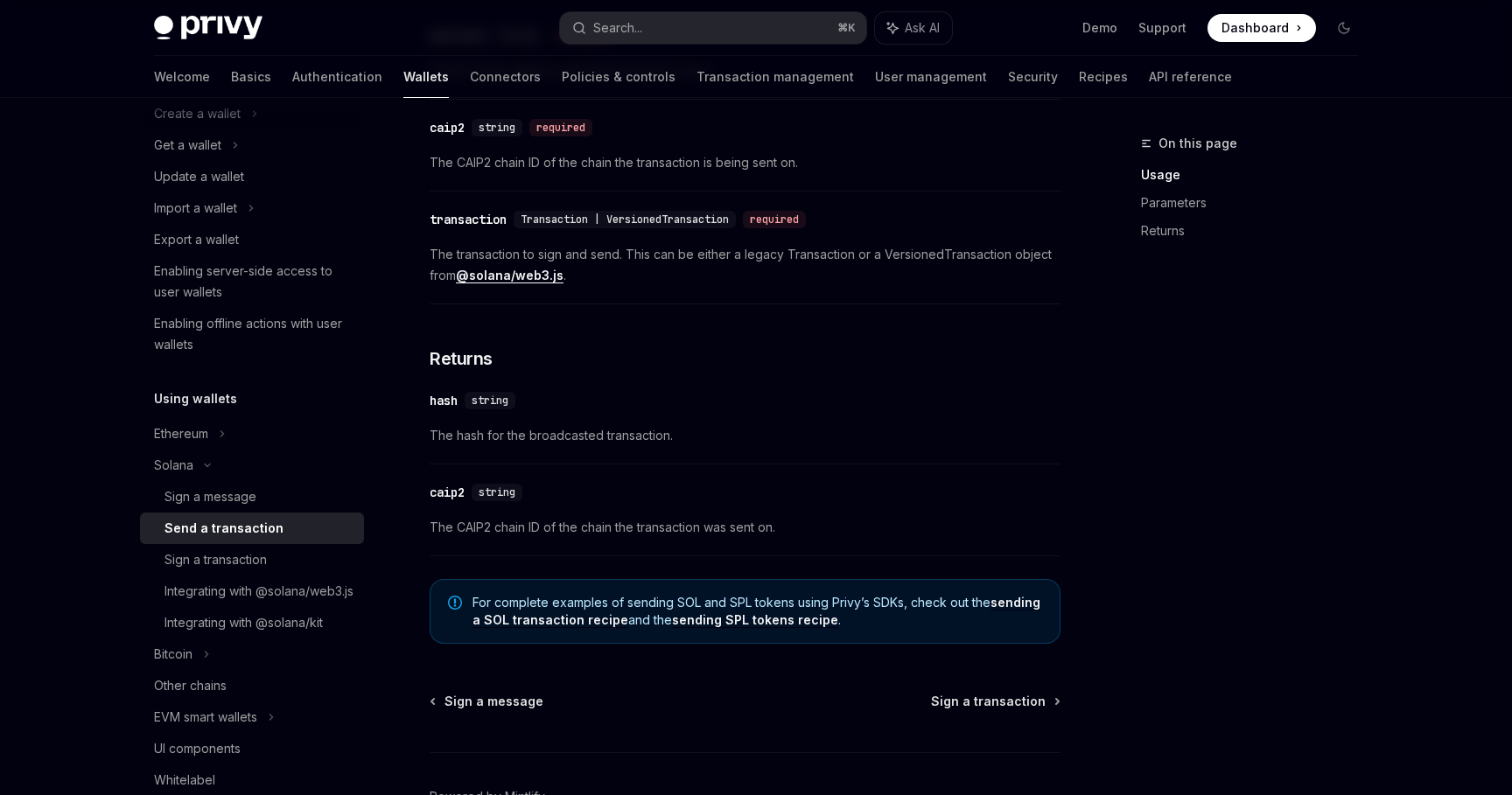
scroll to position [1386, 0]
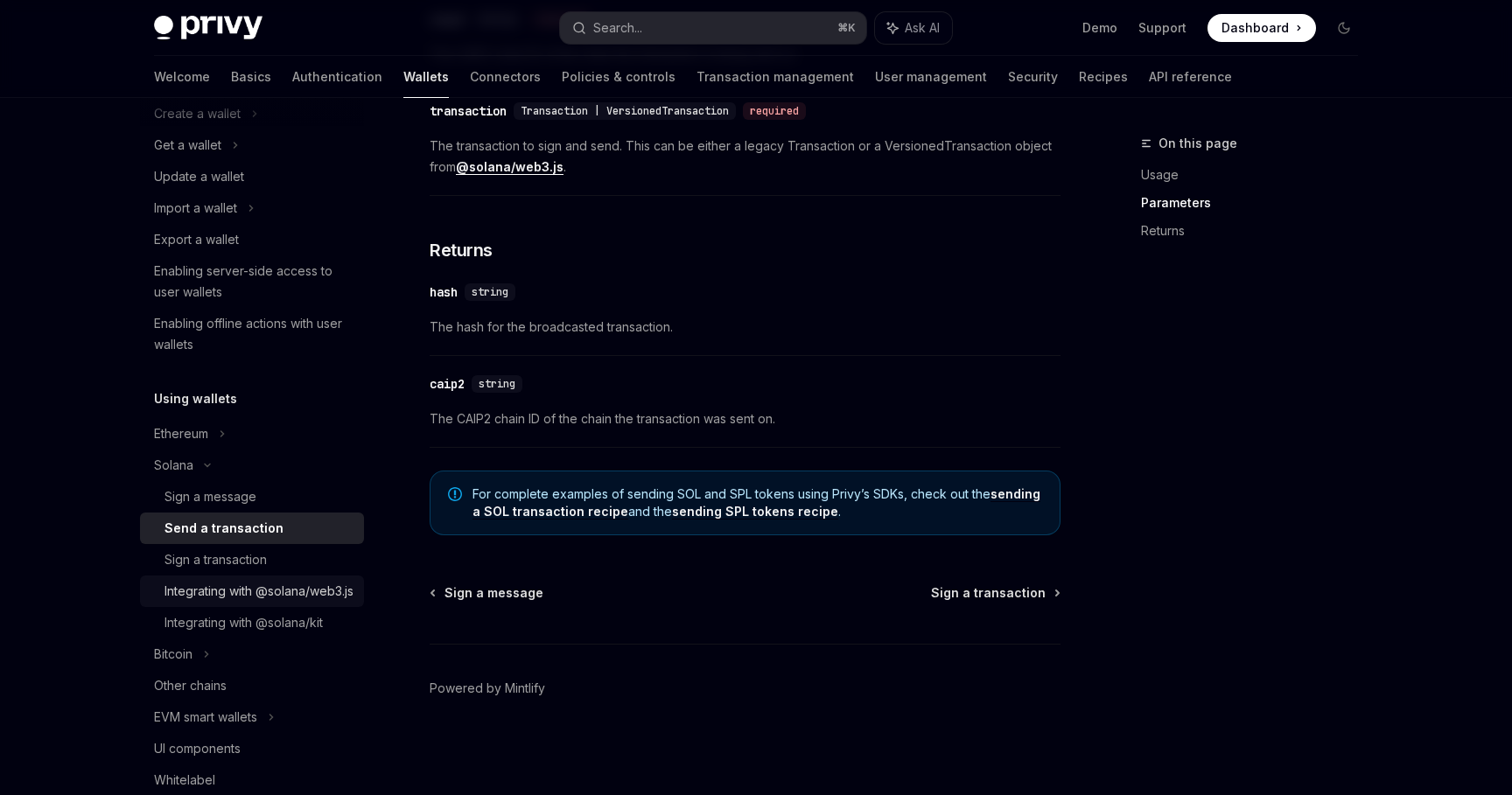
click at [319, 602] on div "Integrating with @solana/web3.js" at bounding box center [259, 591] width 189 height 21
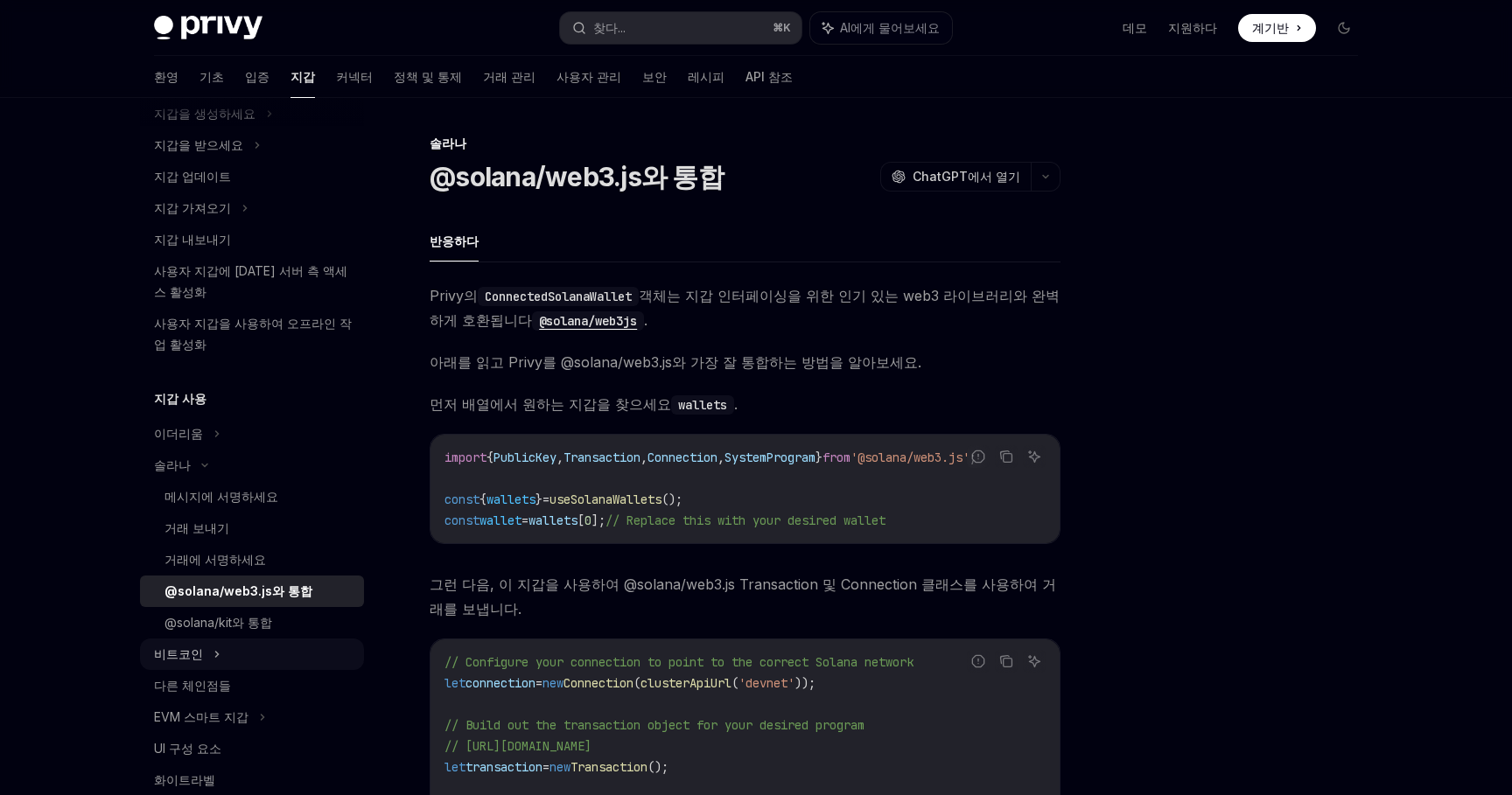
click at [351, 639] on div "비트코인" at bounding box center [252, 654] width 224 height 32
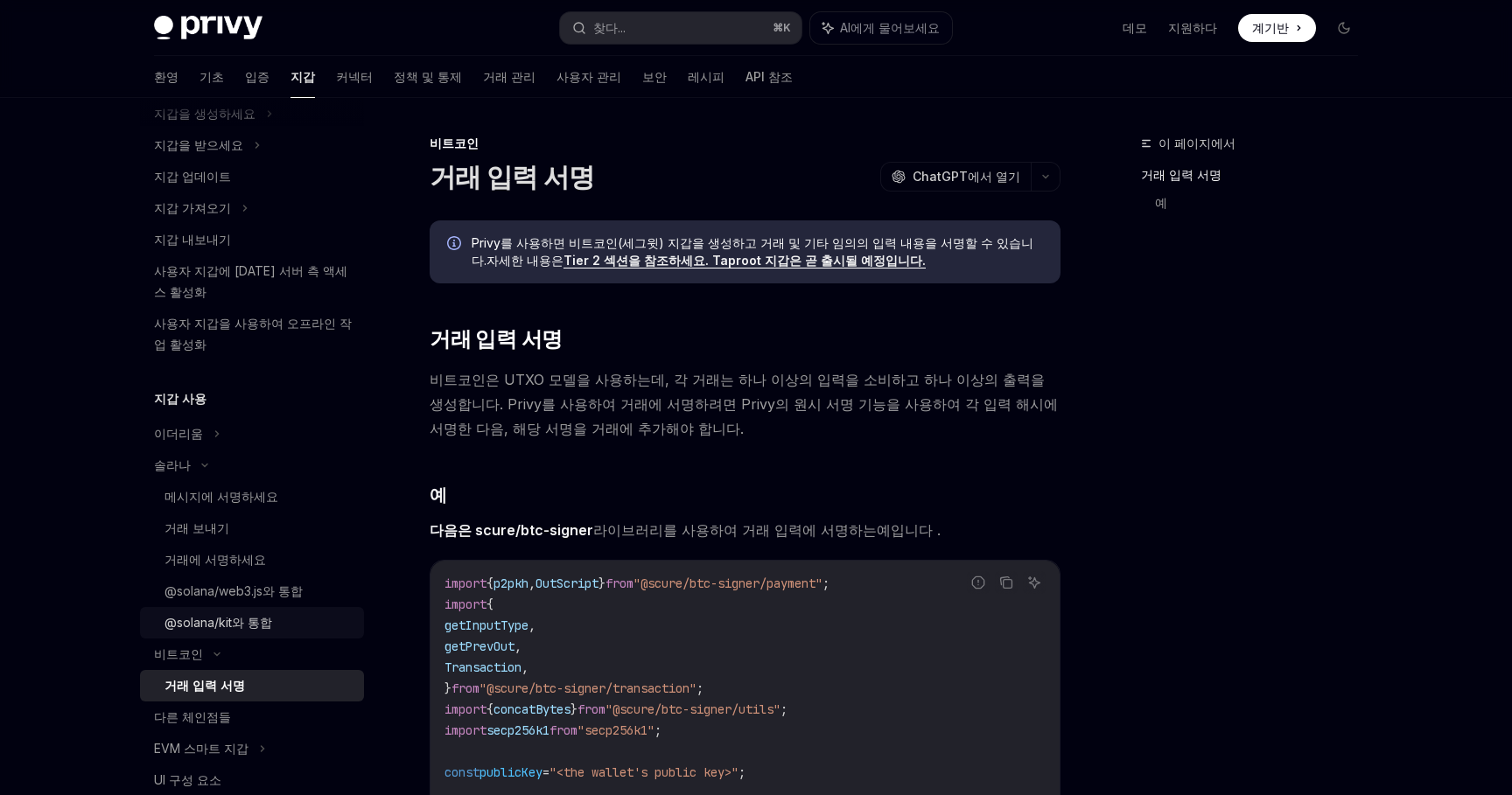
click at [340, 629] on div "@solana/kit와 통합" at bounding box center [259, 623] width 189 height 21
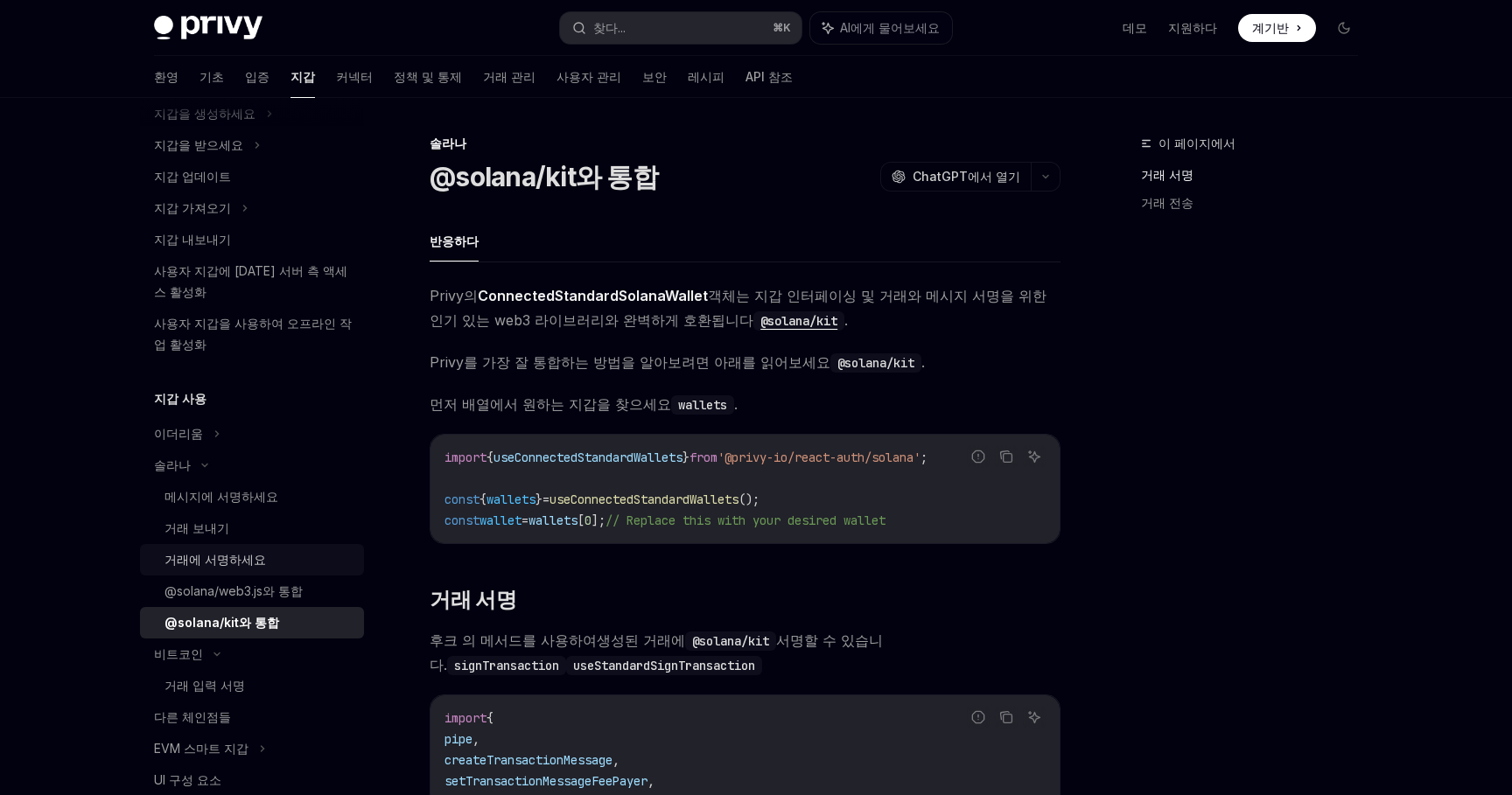
click at [305, 555] on div "거래에 서명하세요" at bounding box center [259, 560] width 189 height 21
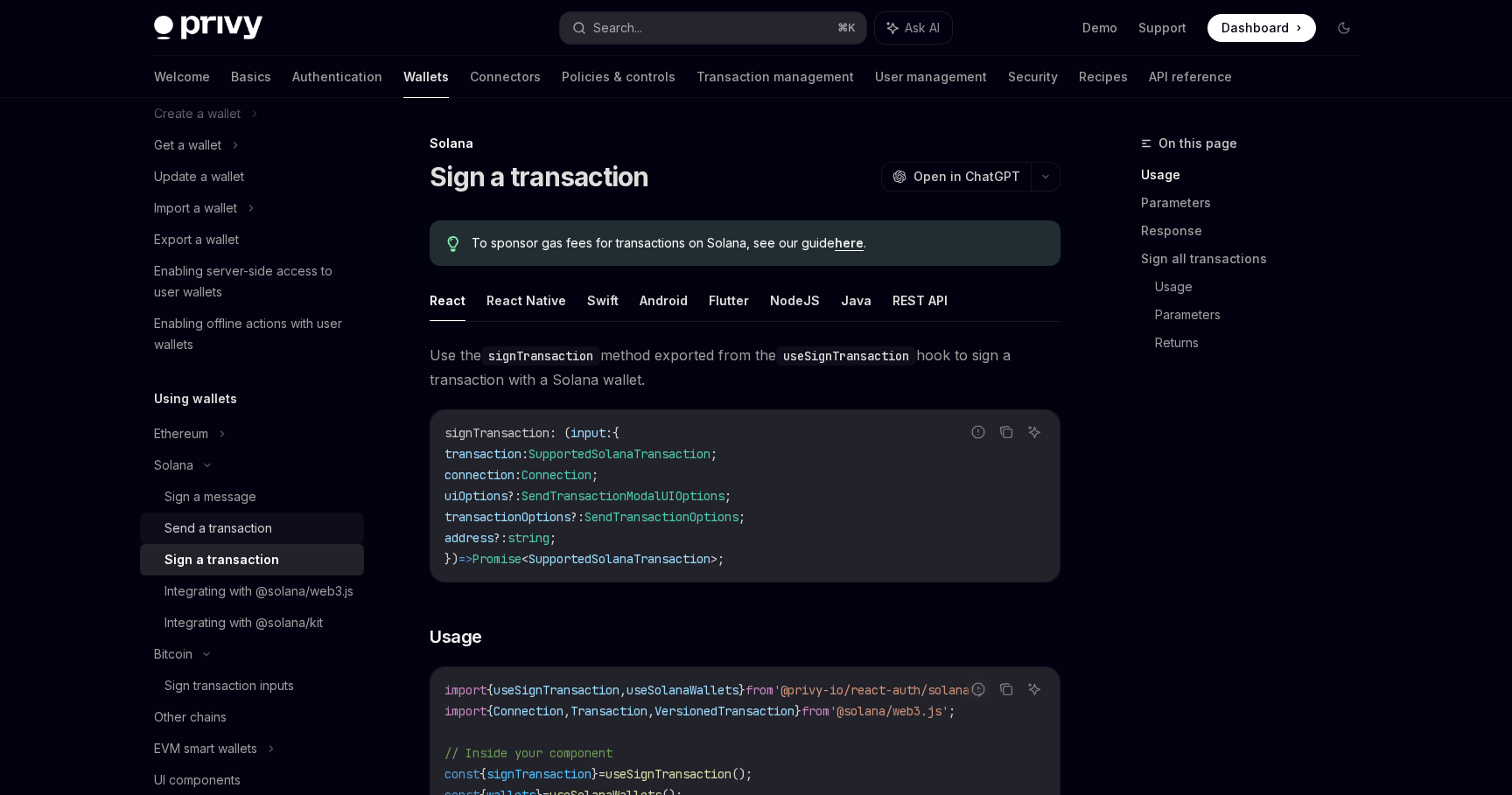
click at [302, 520] on div "Send a transaction" at bounding box center [259, 528] width 189 height 21
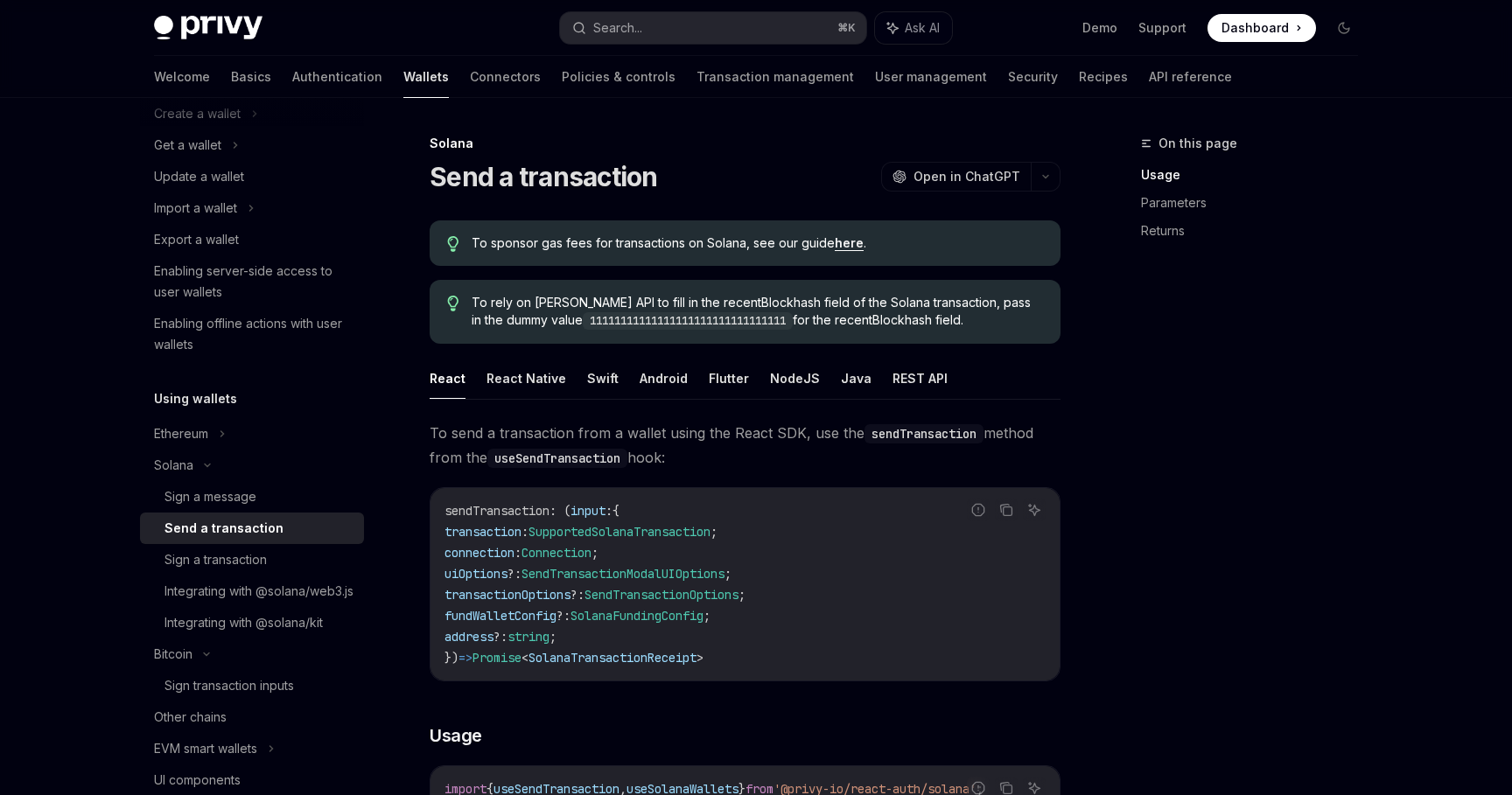
scroll to position [20, 0]
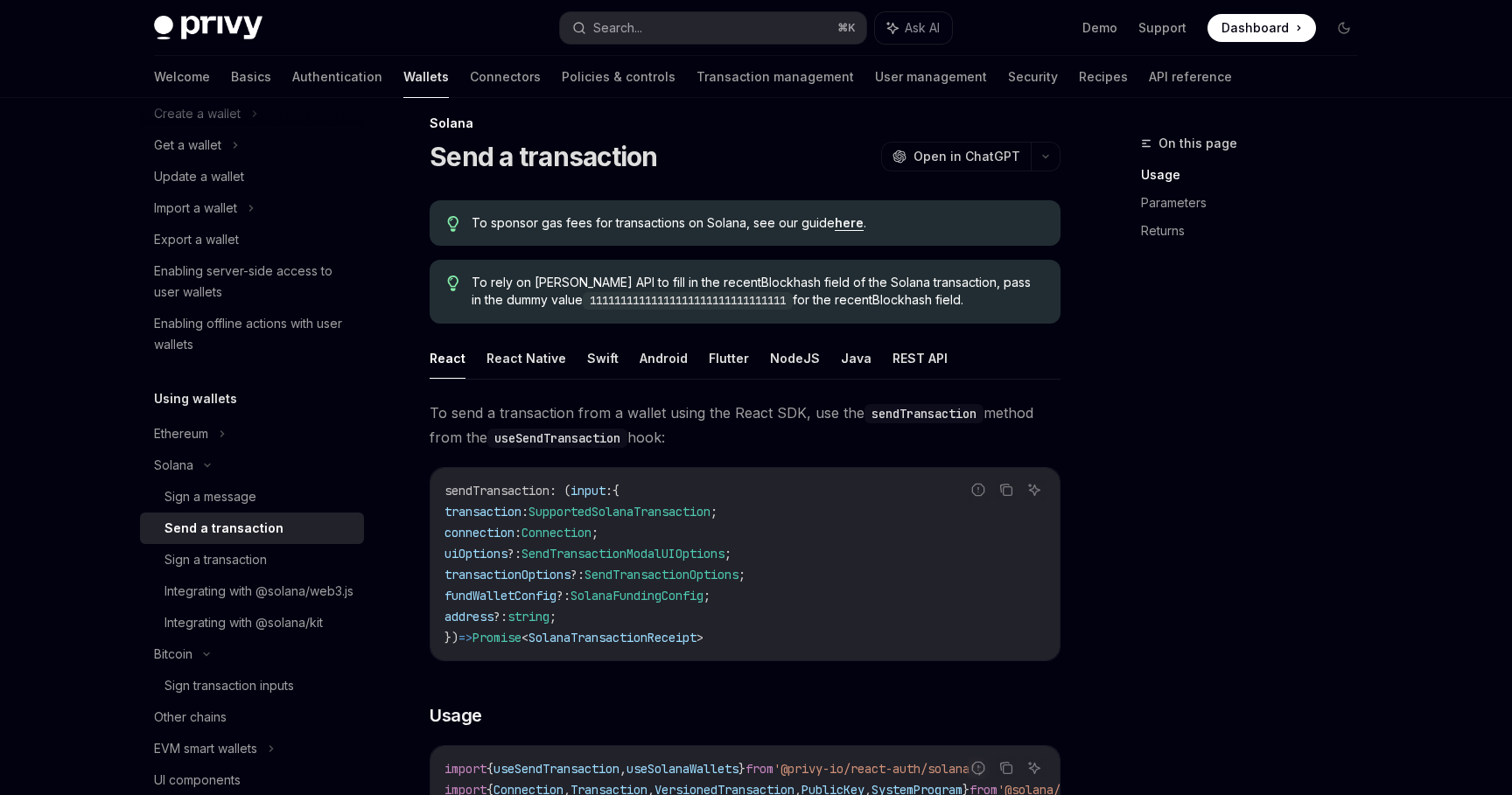
click at [835, 205] on div "To sponsor gas fees for transactions on Solana, see our guide here ." at bounding box center [745, 224] width 631 height 46
click at [836, 223] on link "here" at bounding box center [850, 223] width 29 height 15
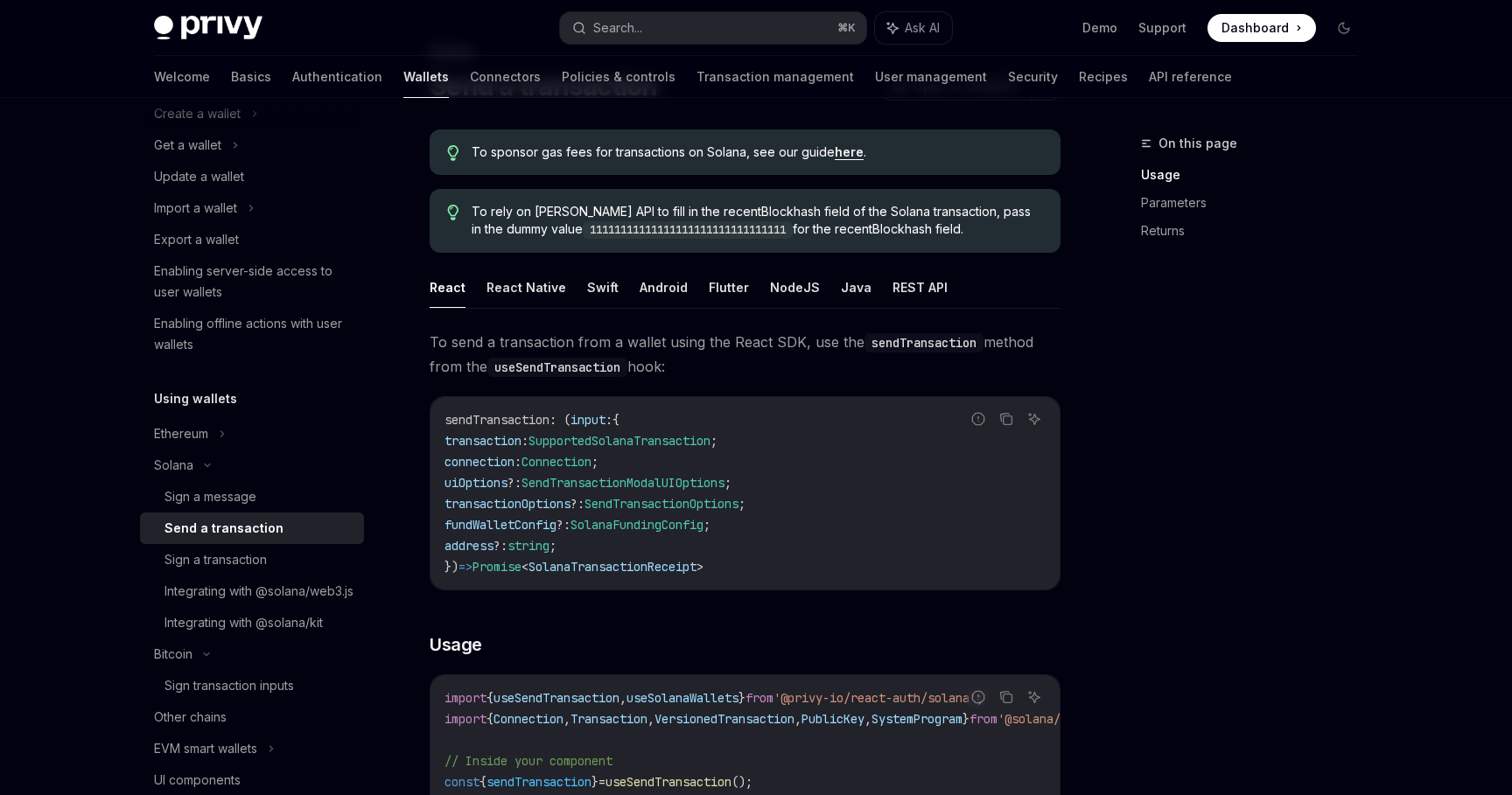
scroll to position [0, 0]
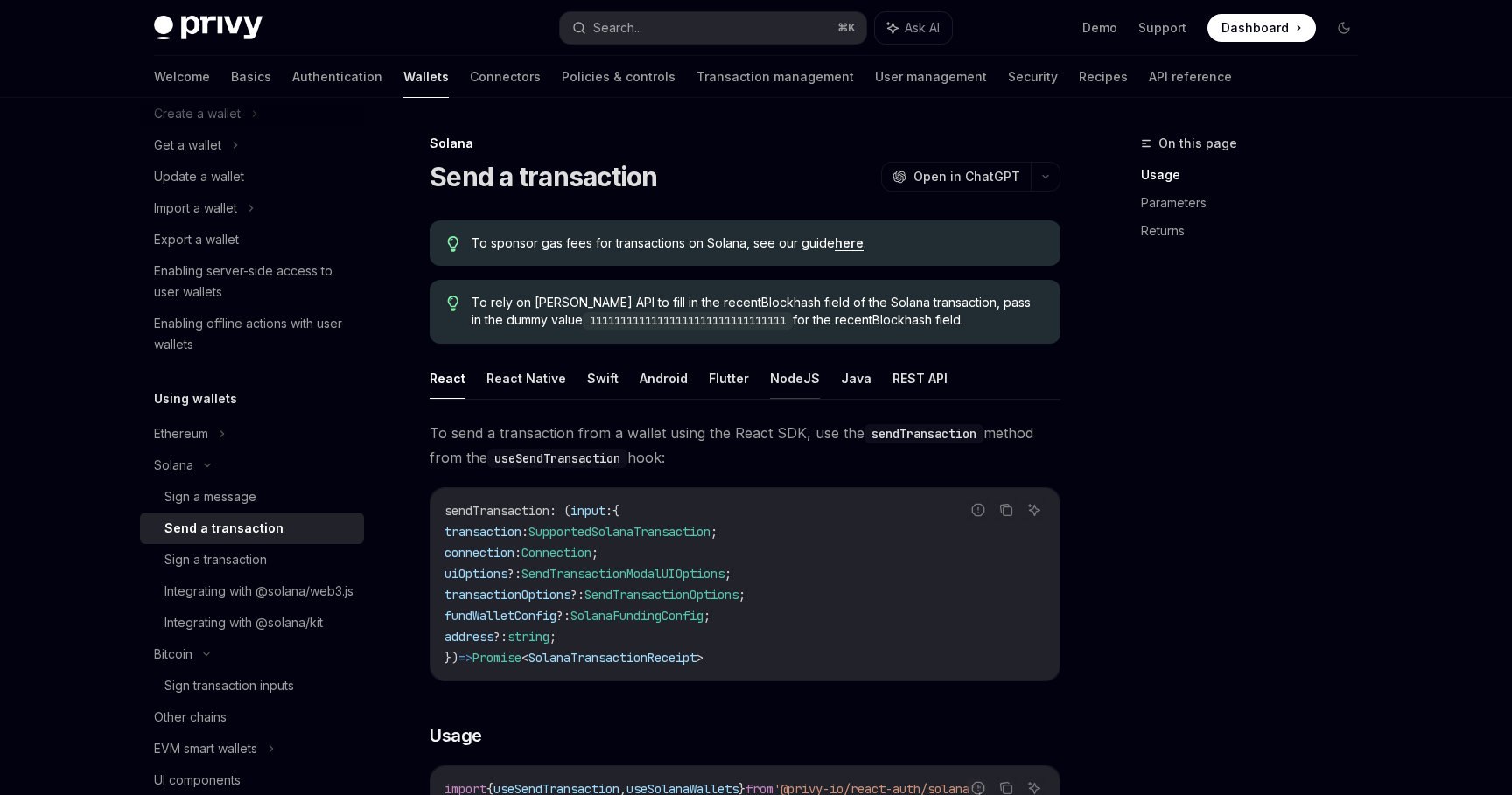
click at [793, 379] on button "NodeJS" at bounding box center [795, 378] width 50 height 41
type textarea "*"
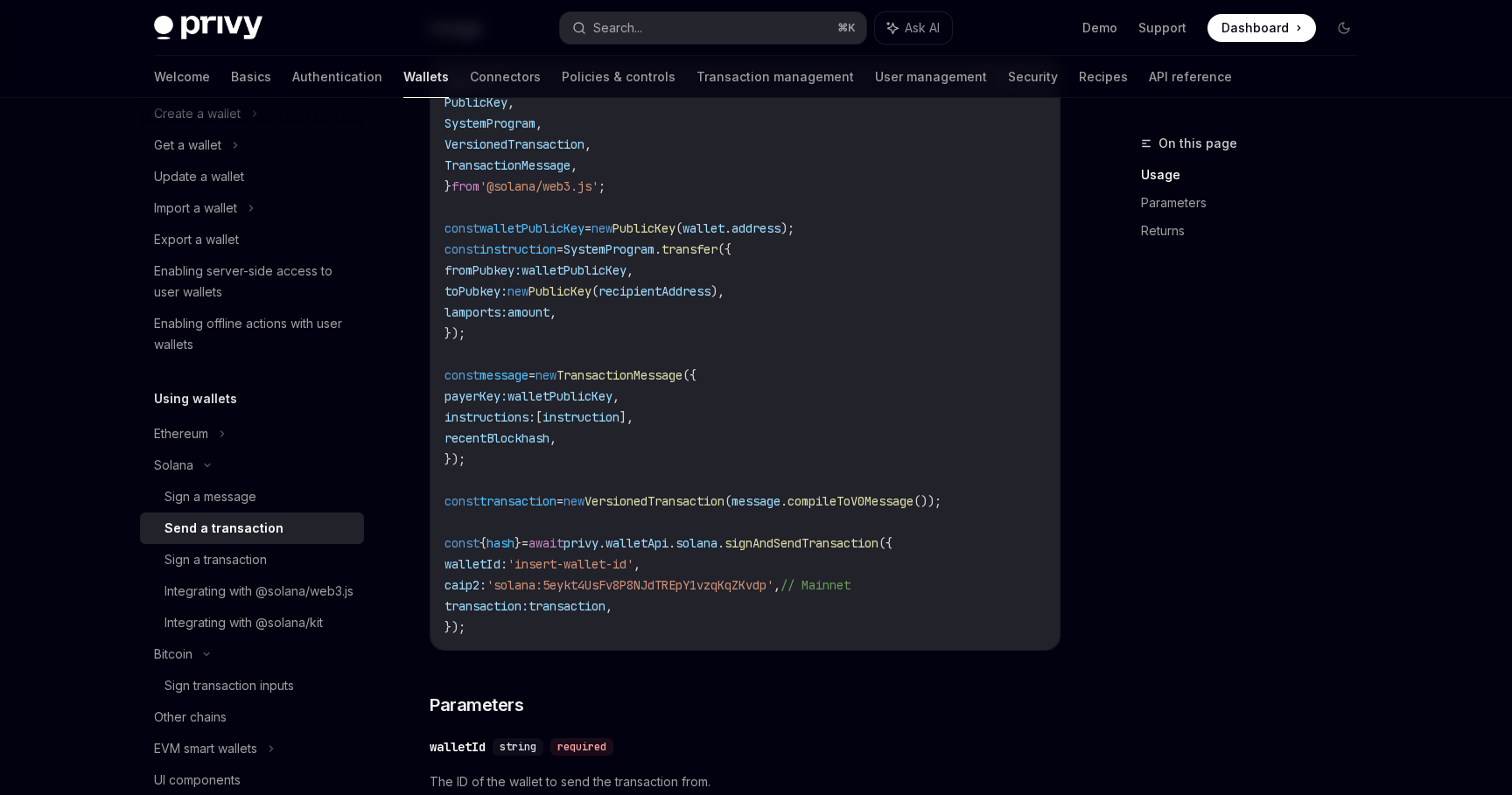
scroll to position [564, 0]
click at [550, 317] on span "amount" at bounding box center [529, 310] width 42 height 15
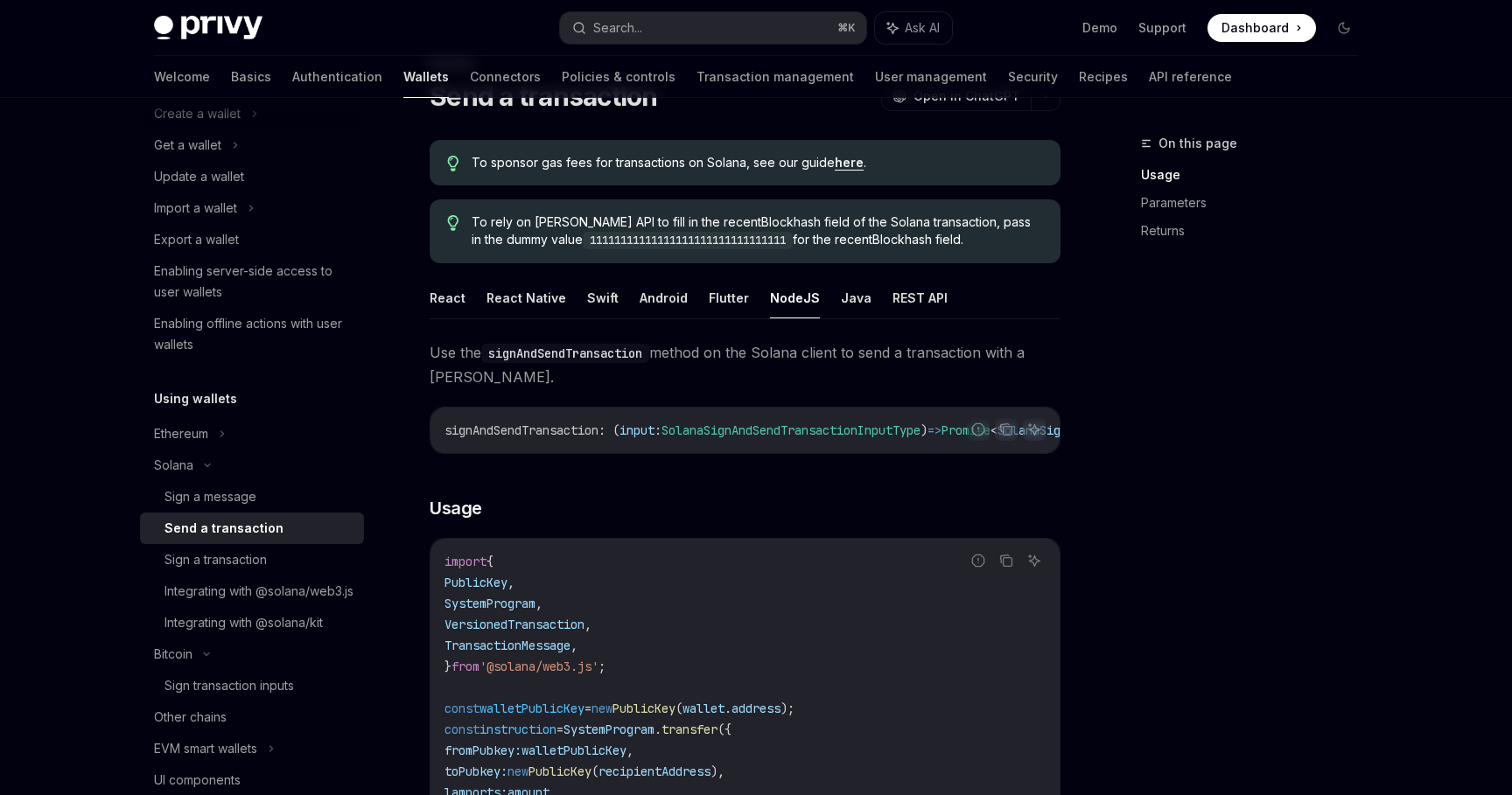
scroll to position [0, 0]
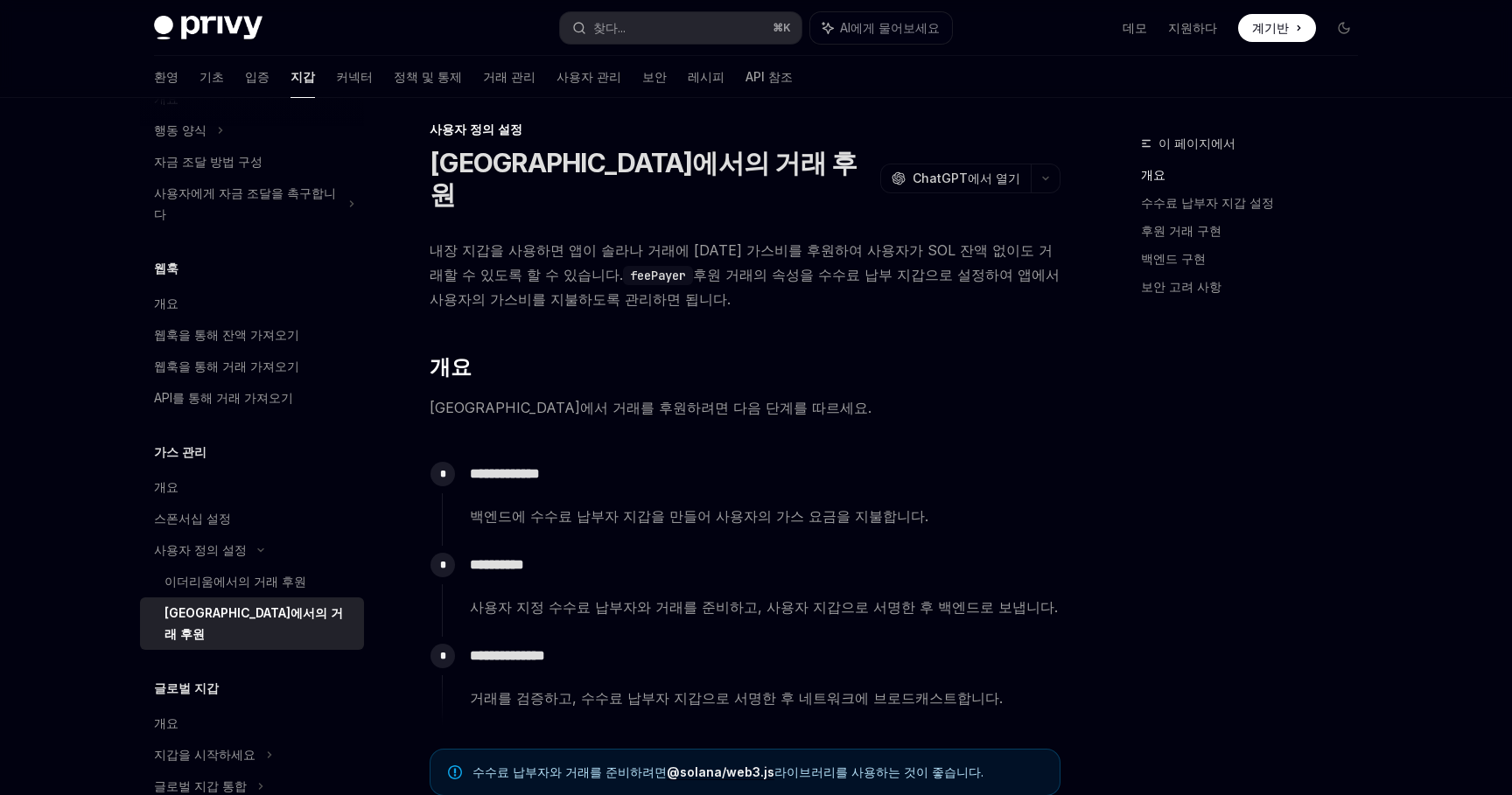
scroll to position [26, 0]
